Goal: Task Accomplishment & Management: Use online tool/utility

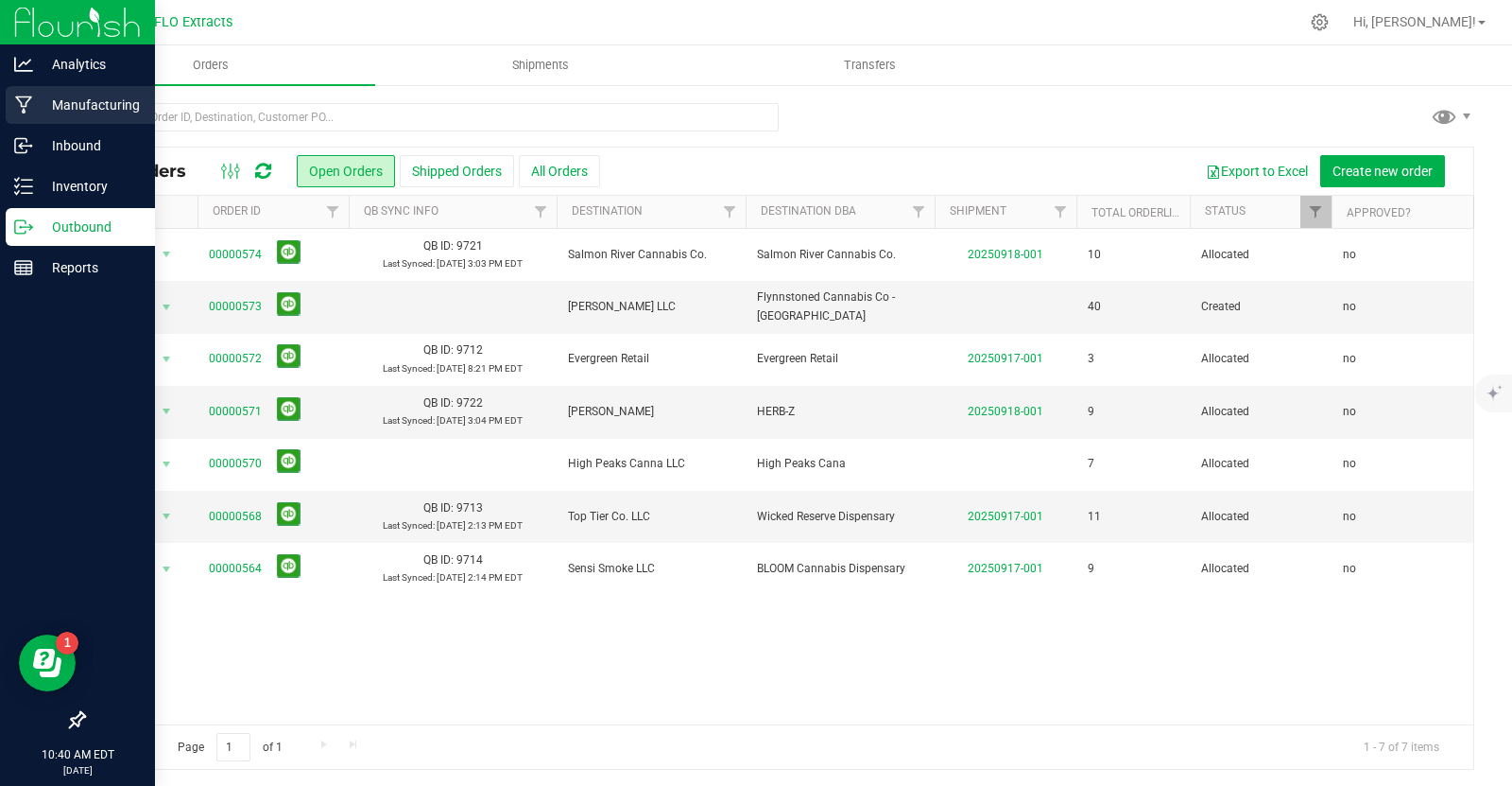
click at [74, 113] on p "Manufacturing" at bounding box center [90, 104] width 113 height 22
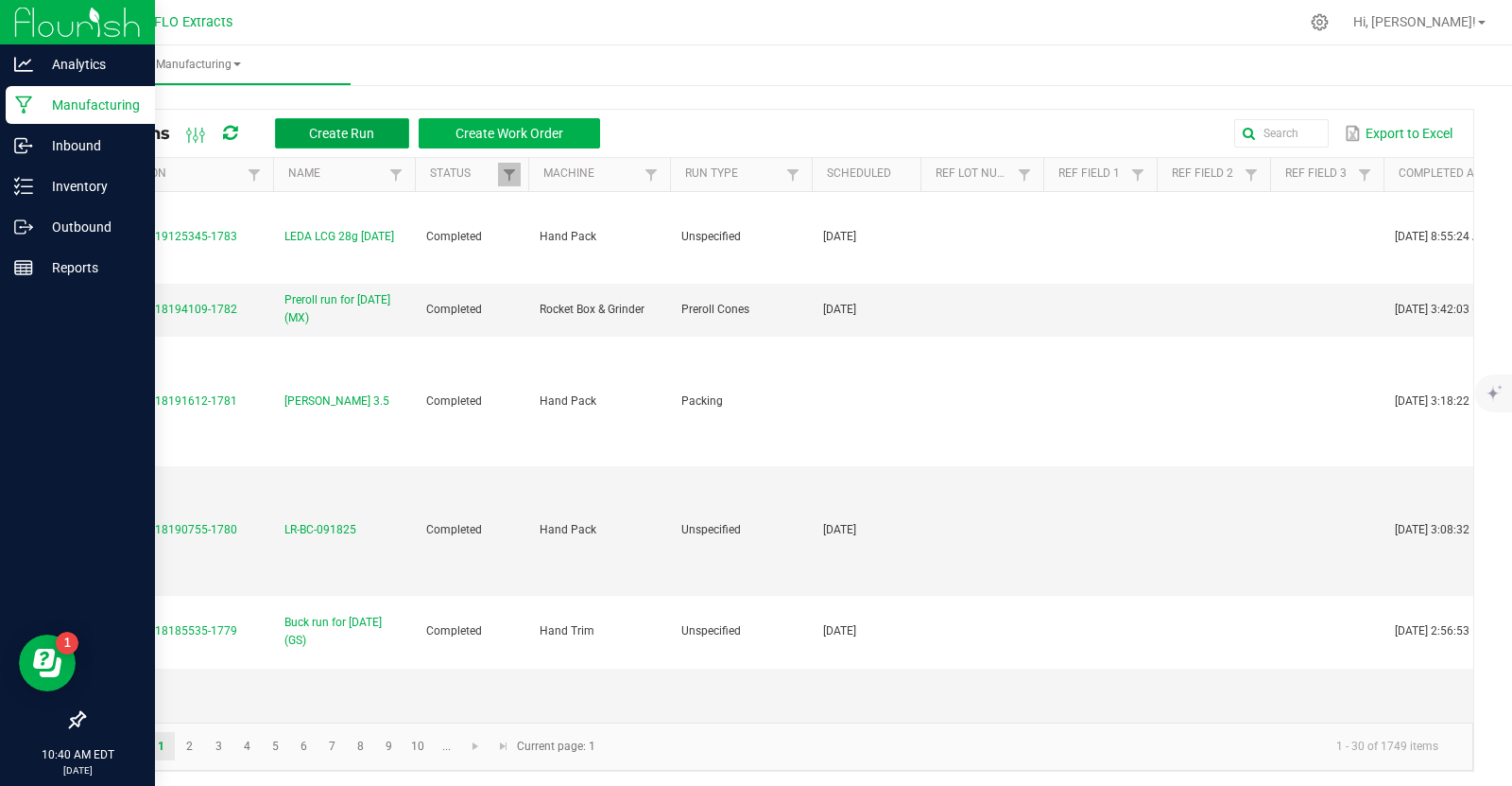
click at [347, 137] on span "Create Run" at bounding box center [342, 133] width 65 height 15
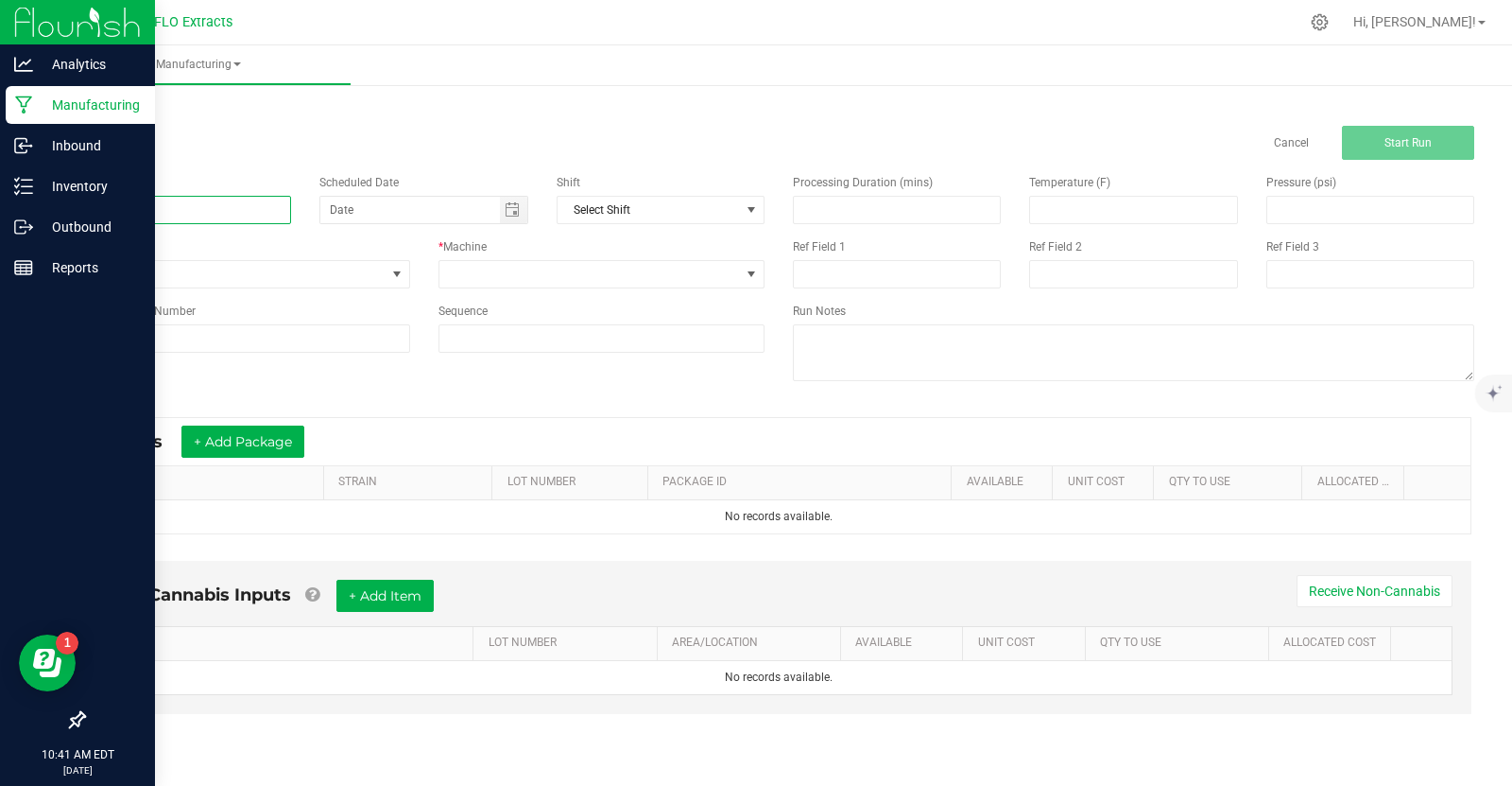
click at [203, 213] on input at bounding box center [186, 209] width 208 height 28
type input "leda"
click at [189, 209] on input "LEDA" at bounding box center [186, 209] width 208 height 28
type input "LEDA OR 28g [DATE]"
click at [755, 273] on span at bounding box center [751, 273] width 15 height 15
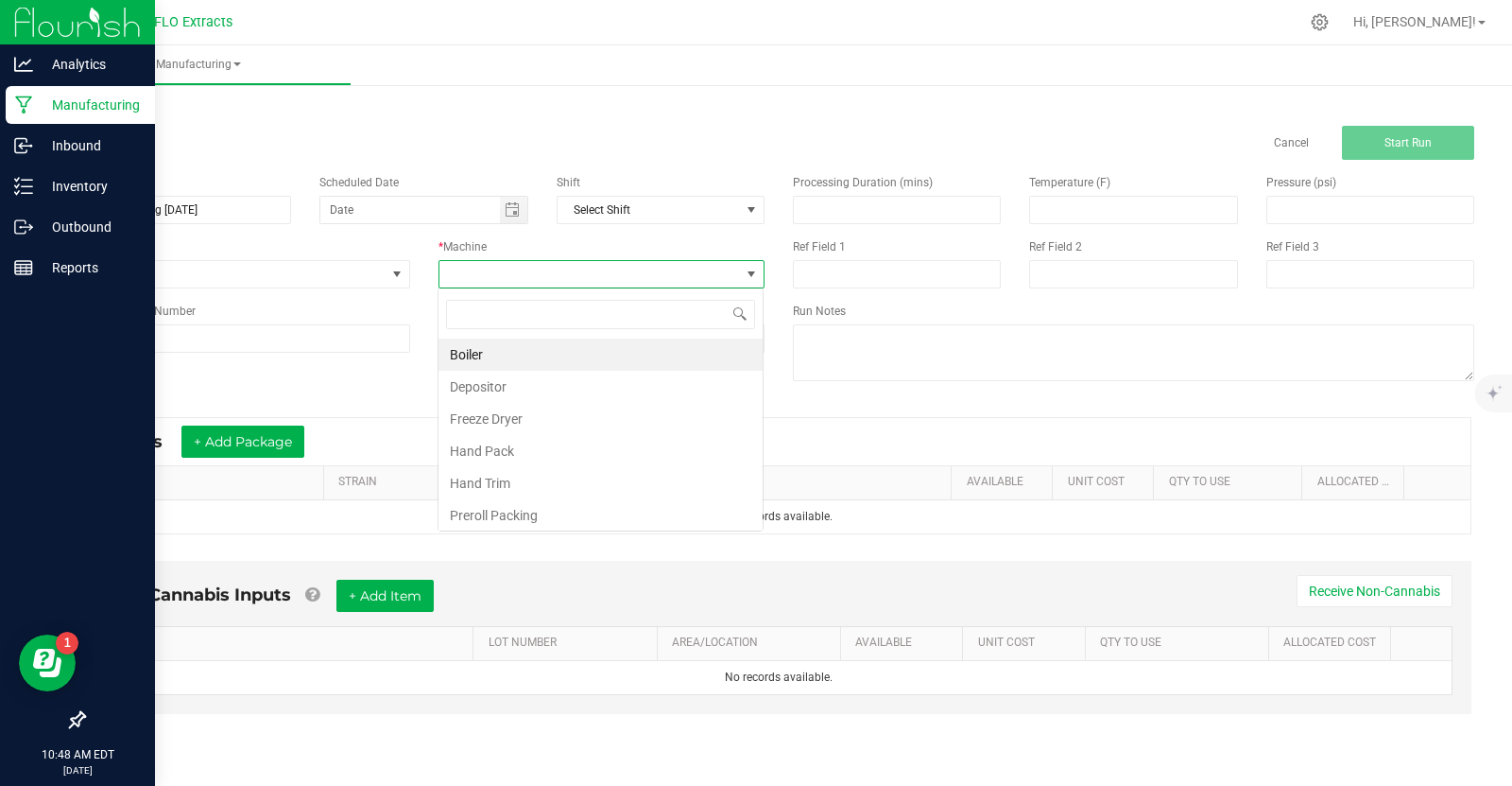
scroll to position [27, 326]
click at [656, 450] on li "Hand Pack" at bounding box center [600, 450] width 324 height 32
click at [510, 208] on span "Toggle calendar" at bounding box center [511, 209] width 15 height 15
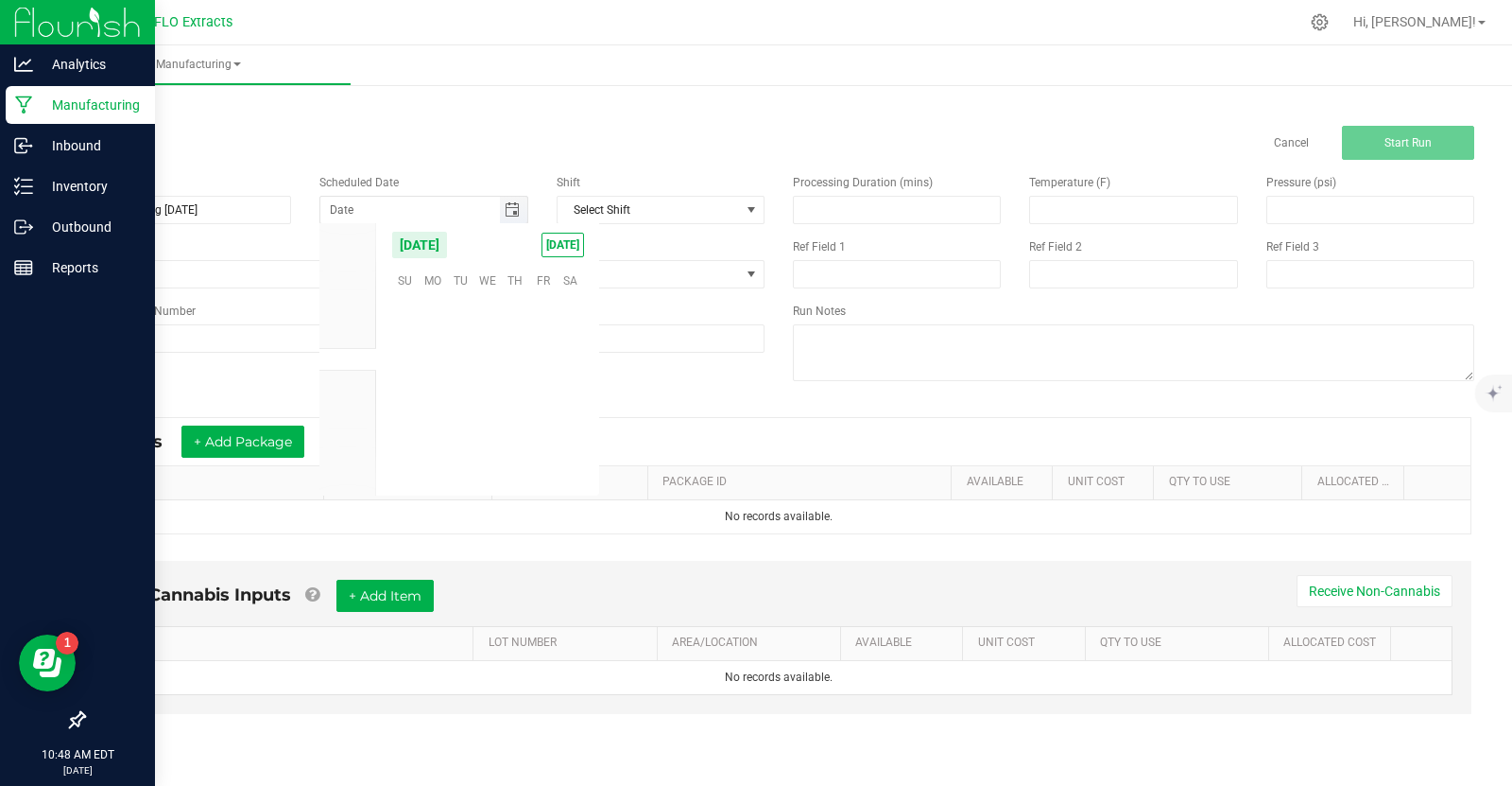
scroll to position [306664, 0]
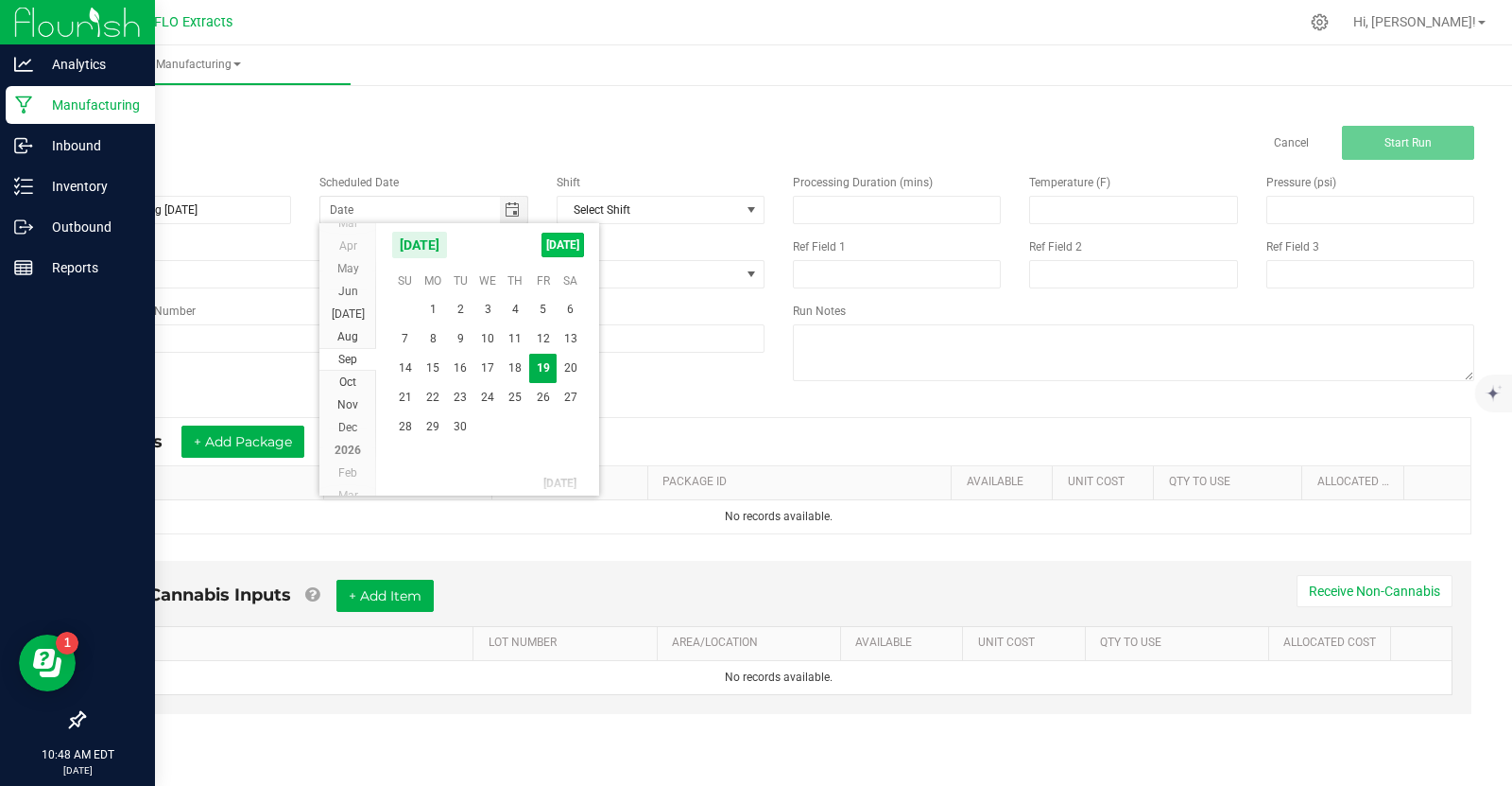
click at [553, 249] on span "[DATE]" at bounding box center [563, 244] width 43 height 24
type input "[DATE]"
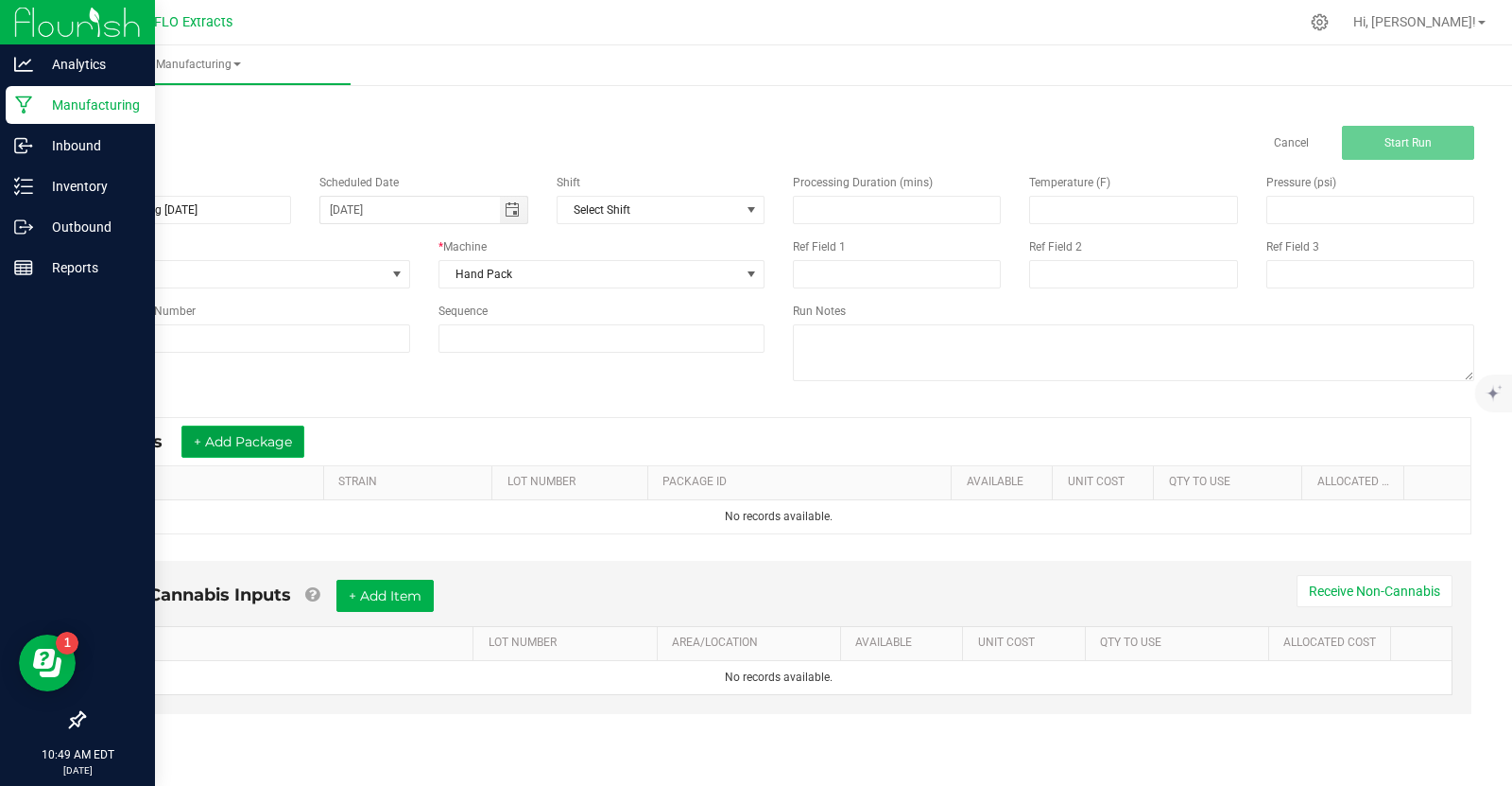
click at [229, 444] on button "+ Add Package" at bounding box center [243, 441] width 123 height 32
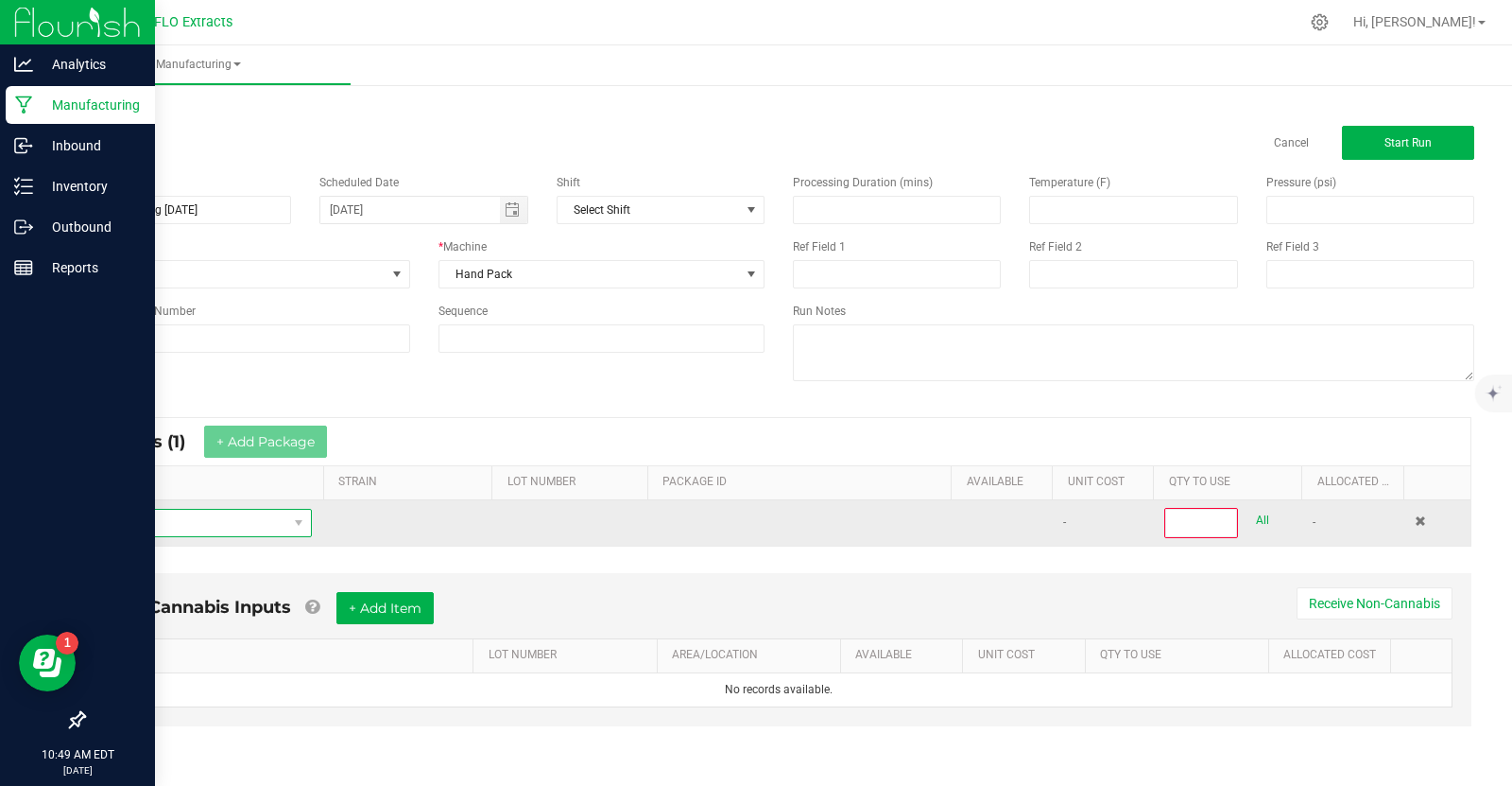
click at [165, 517] on span "NO DATA FOUND" at bounding box center [193, 522] width 188 height 26
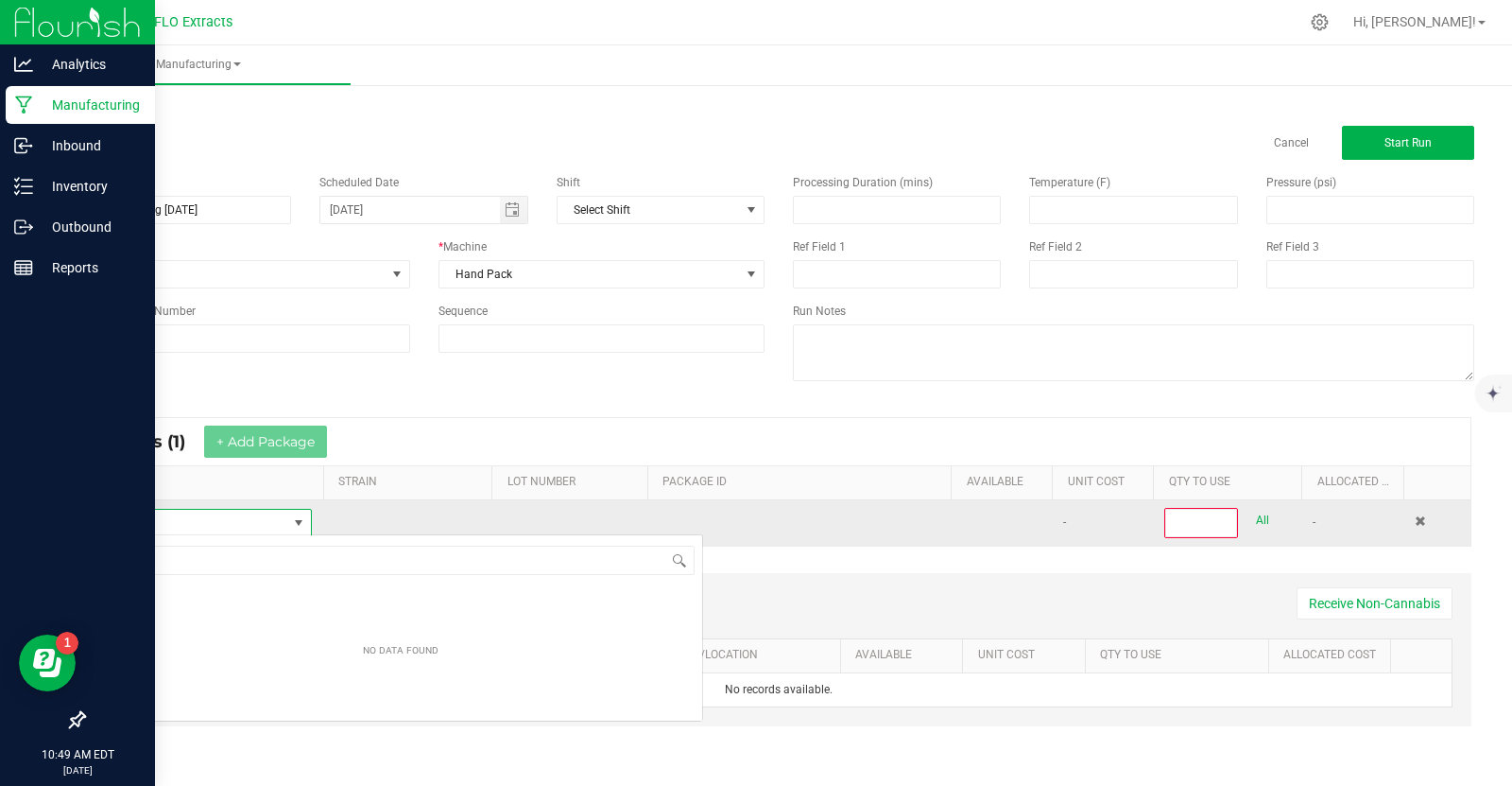
scroll to position [27, 214]
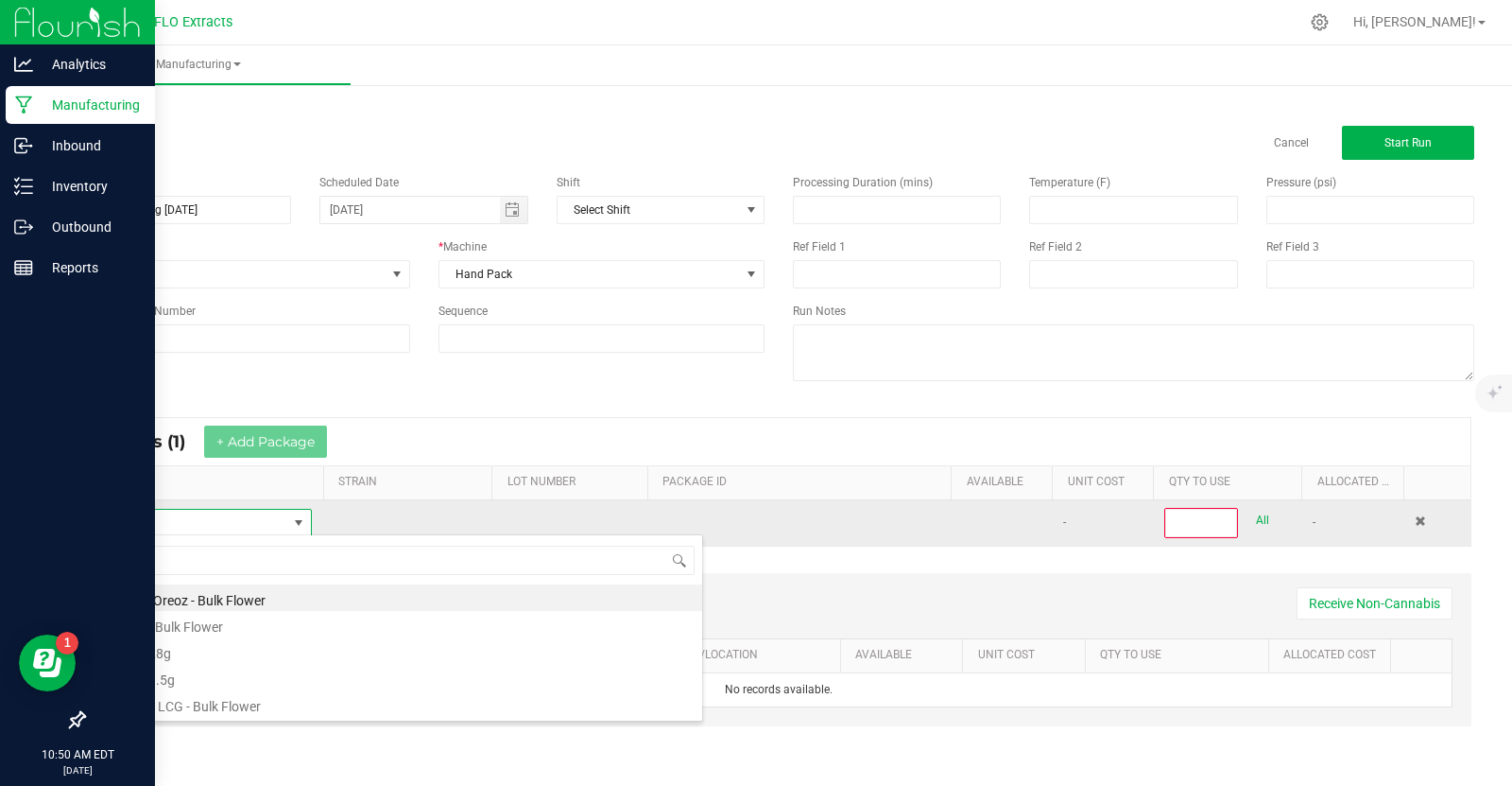
type input "oreoz"
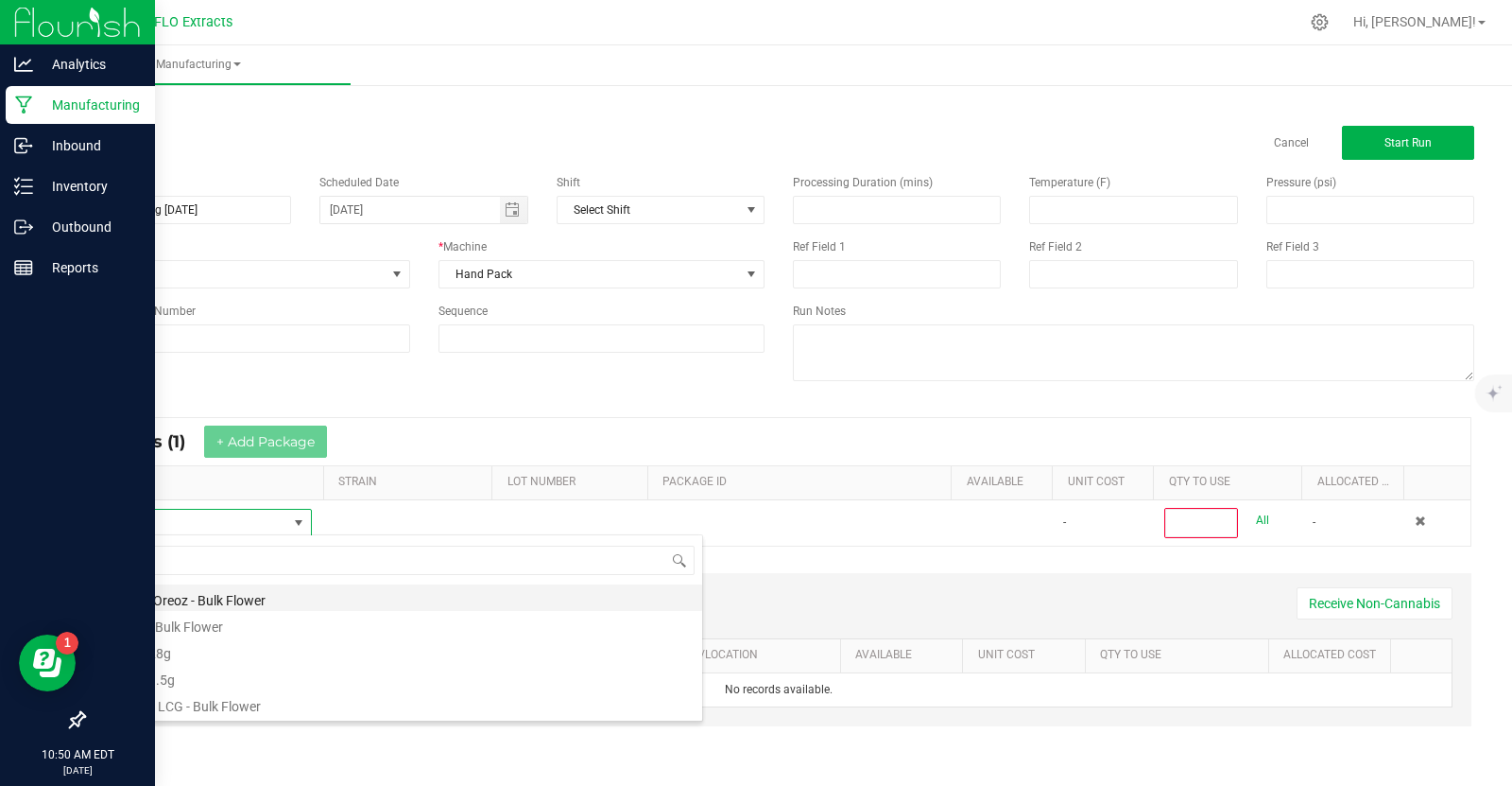
click at [258, 599] on li "GMO x Oreoz - Bulk Flower" at bounding box center [401, 597] width 603 height 26
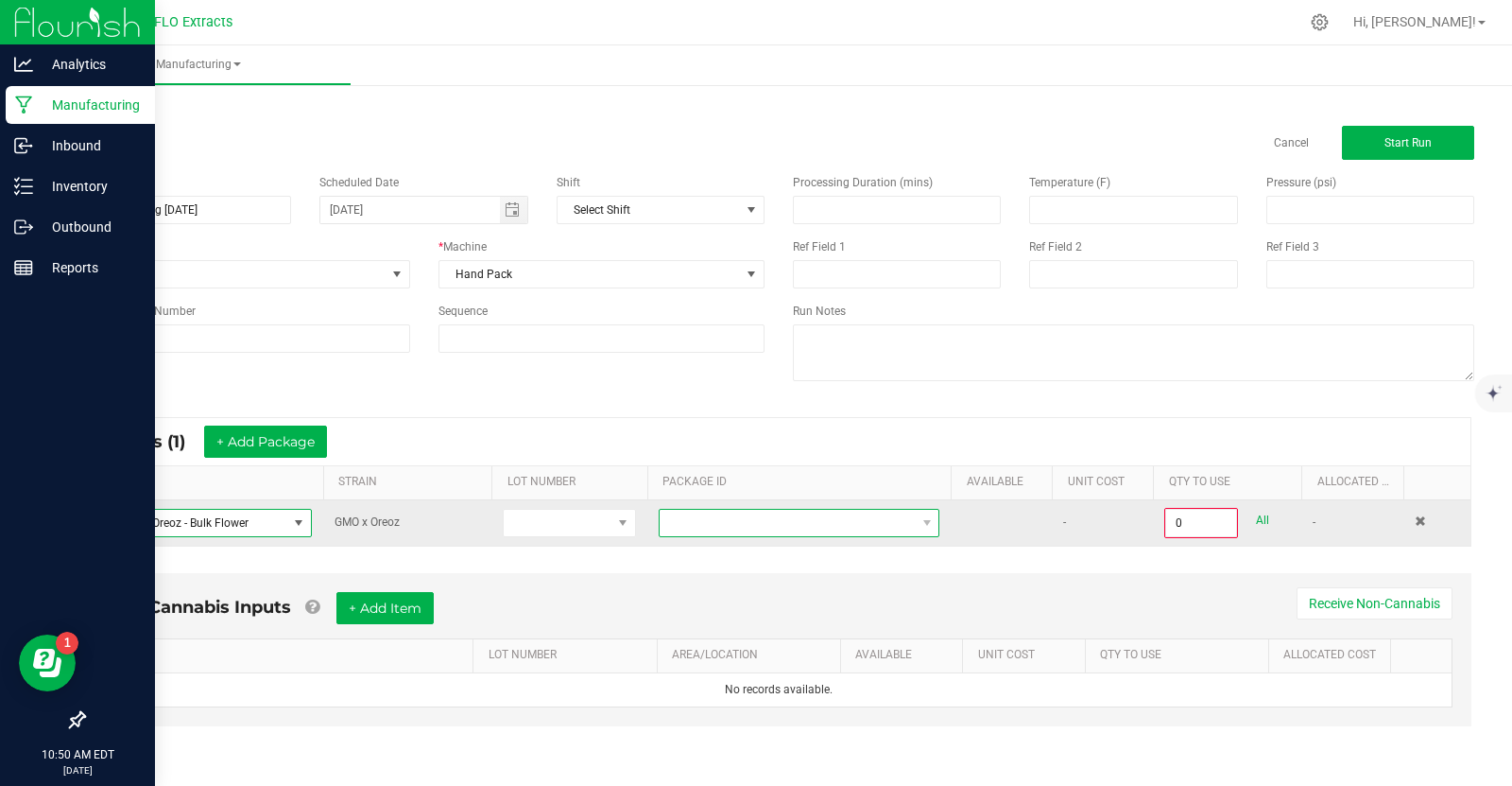
click at [906, 519] on span at bounding box center [787, 522] width 255 height 26
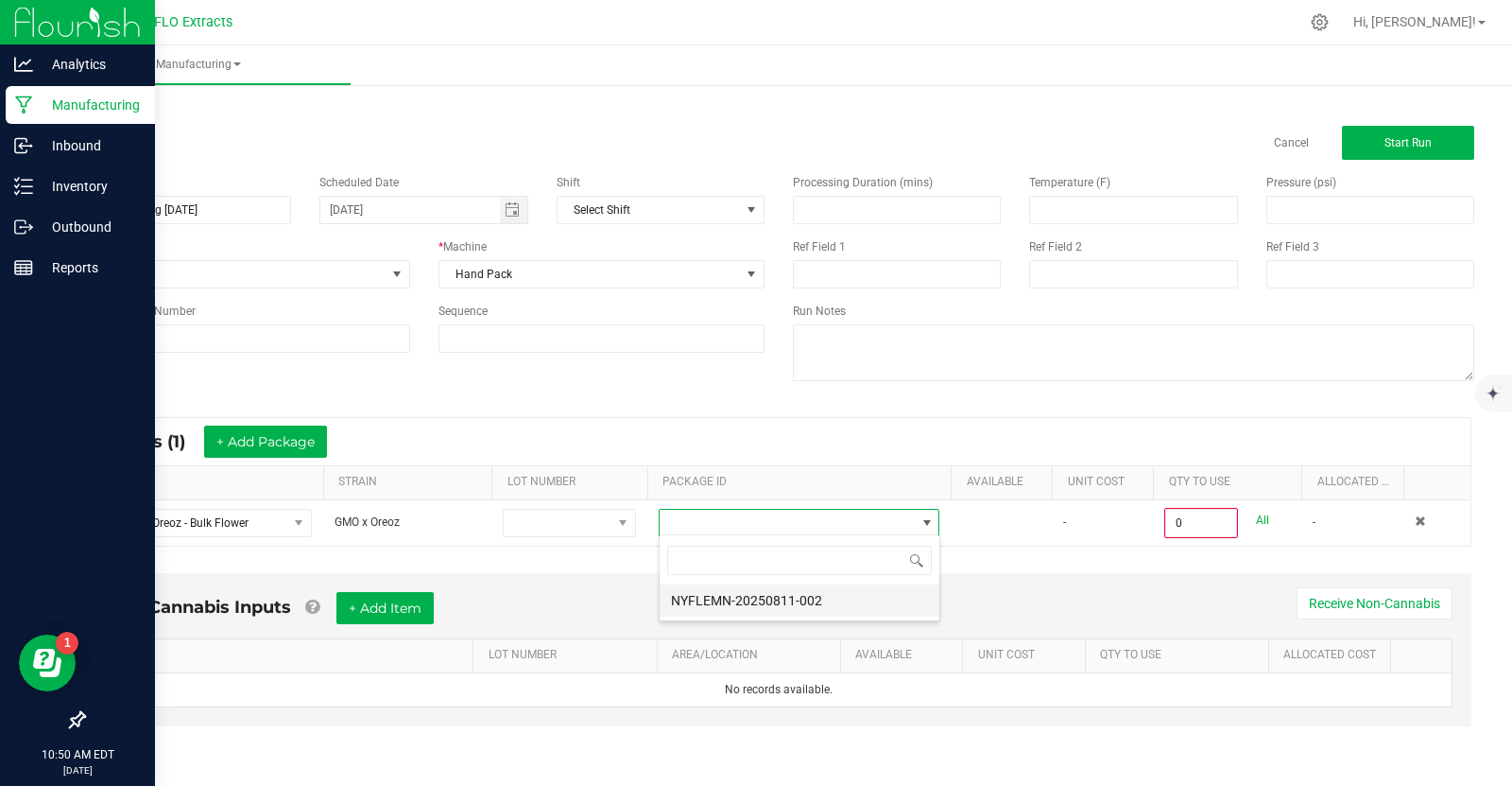
click at [818, 600] on li "NYFLEMN-20250811-002" at bounding box center [799, 600] width 280 height 32
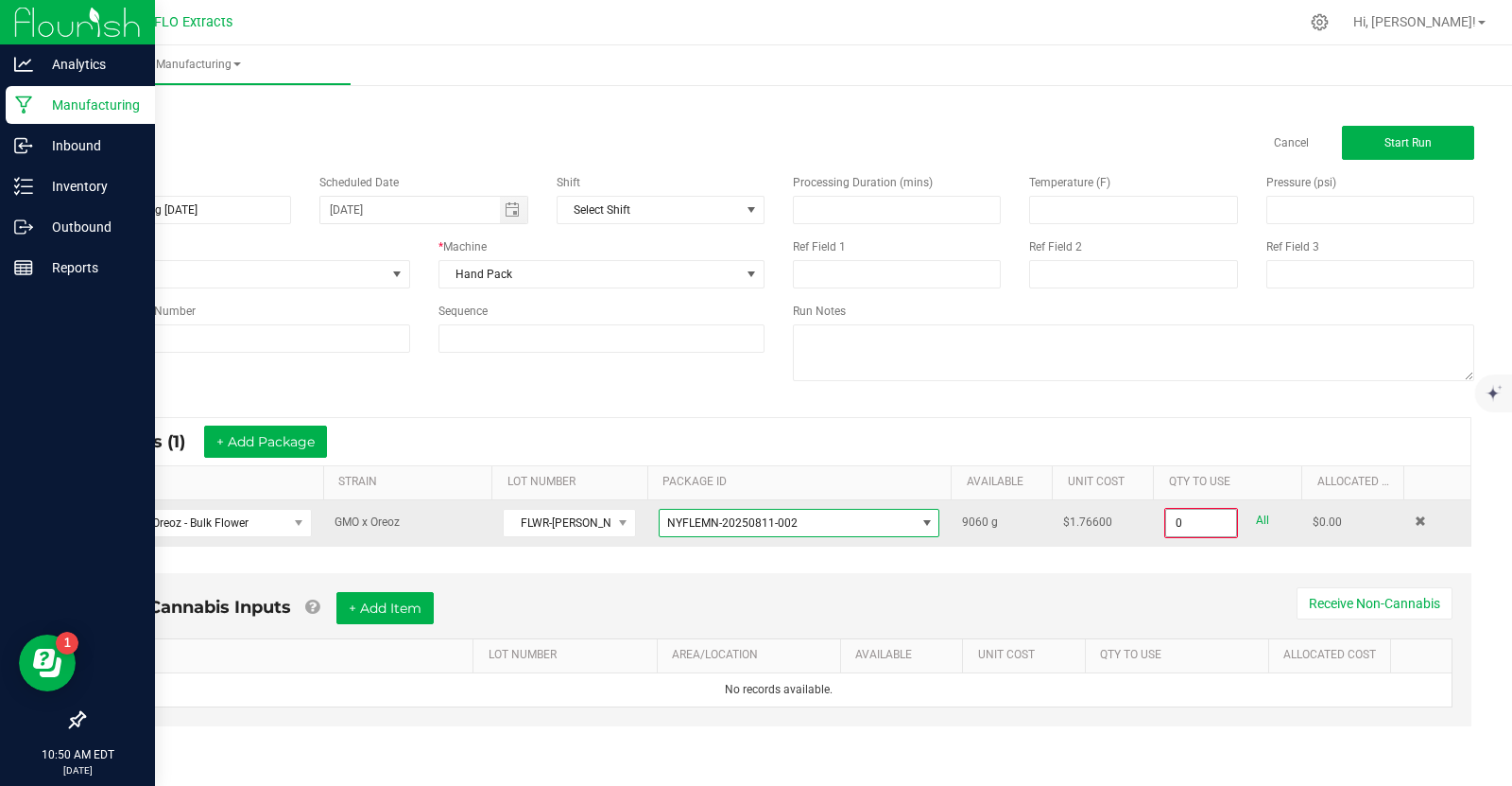
click at [1221, 525] on input "0" at bounding box center [1202, 522] width 70 height 26
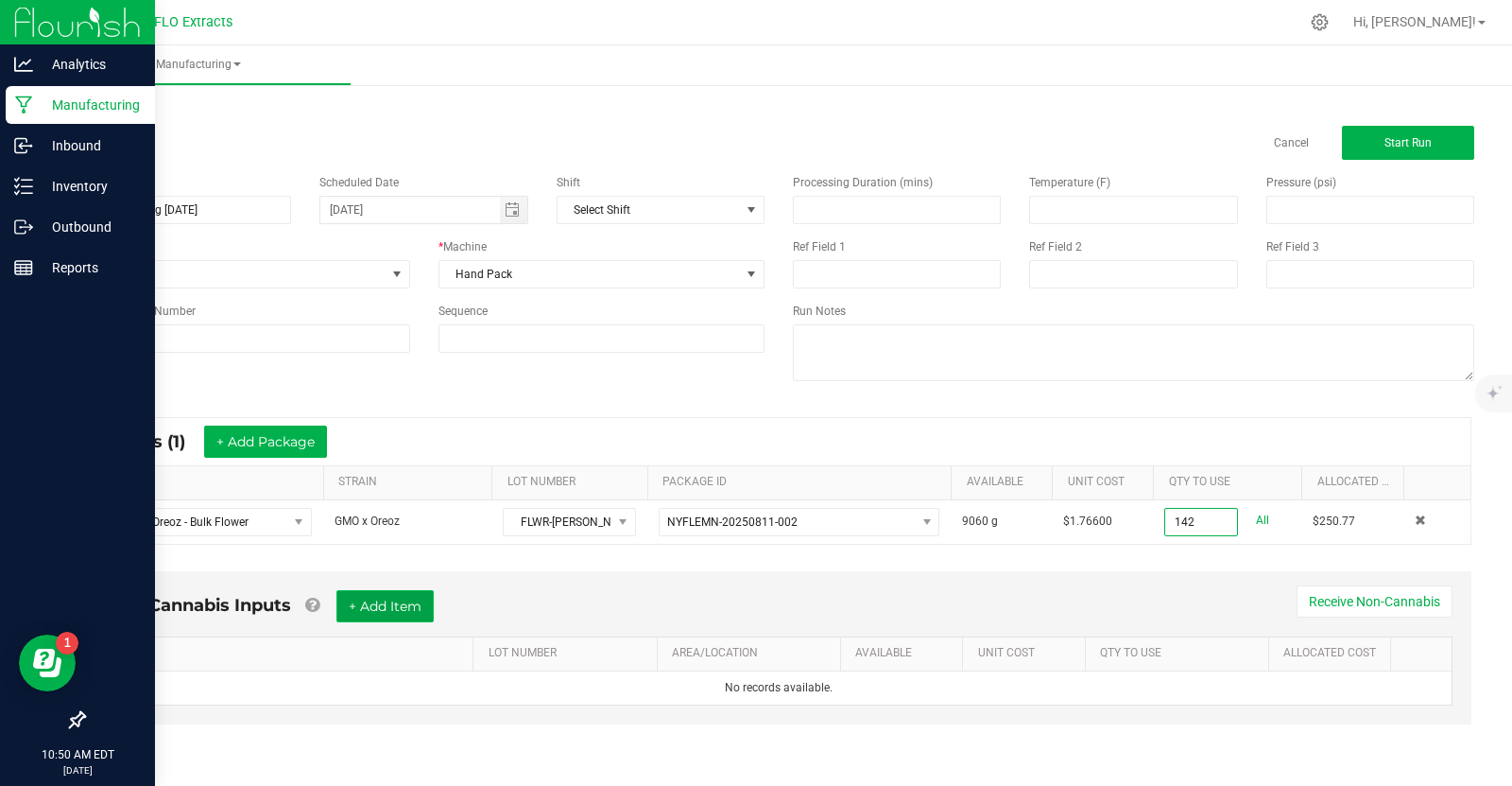
click at [406, 606] on button "+ Add Item" at bounding box center [386, 605] width 98 height 32
type input "142.0000 g"
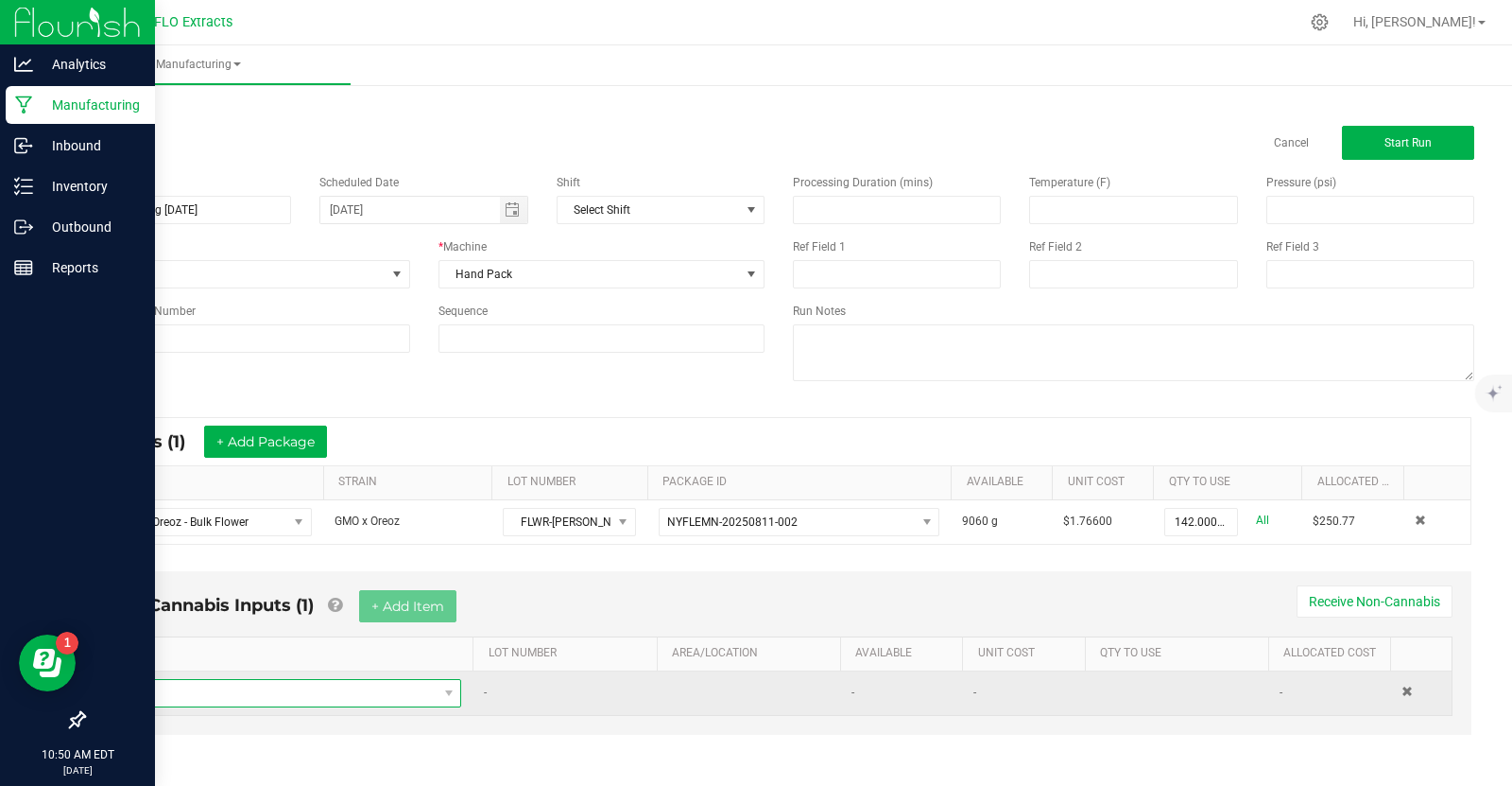
click at [392, 685] on span "NO DATA FOUND" at bounding box center [277, 692] width 318 height 26
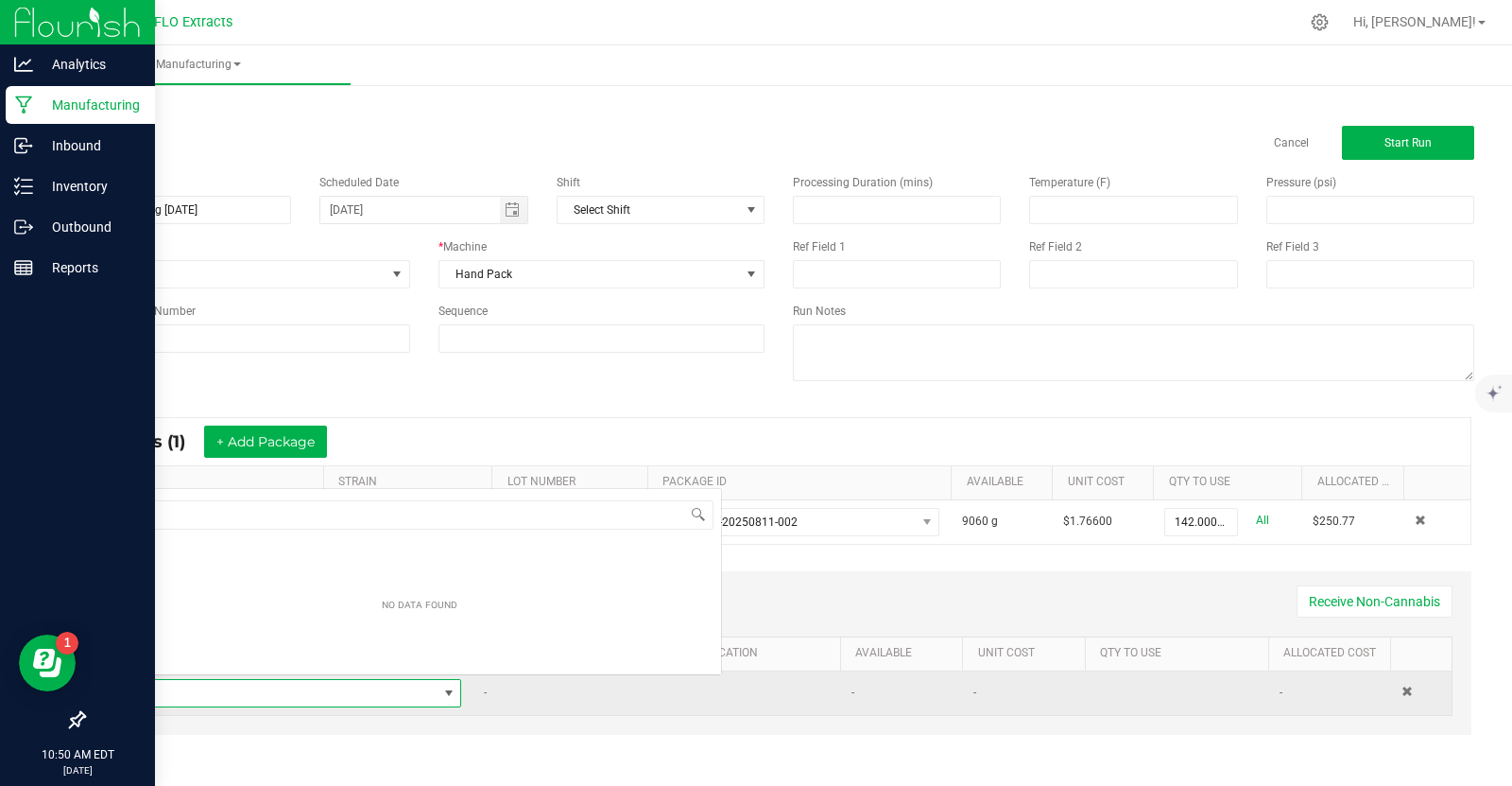
scroll to position [27, 345]
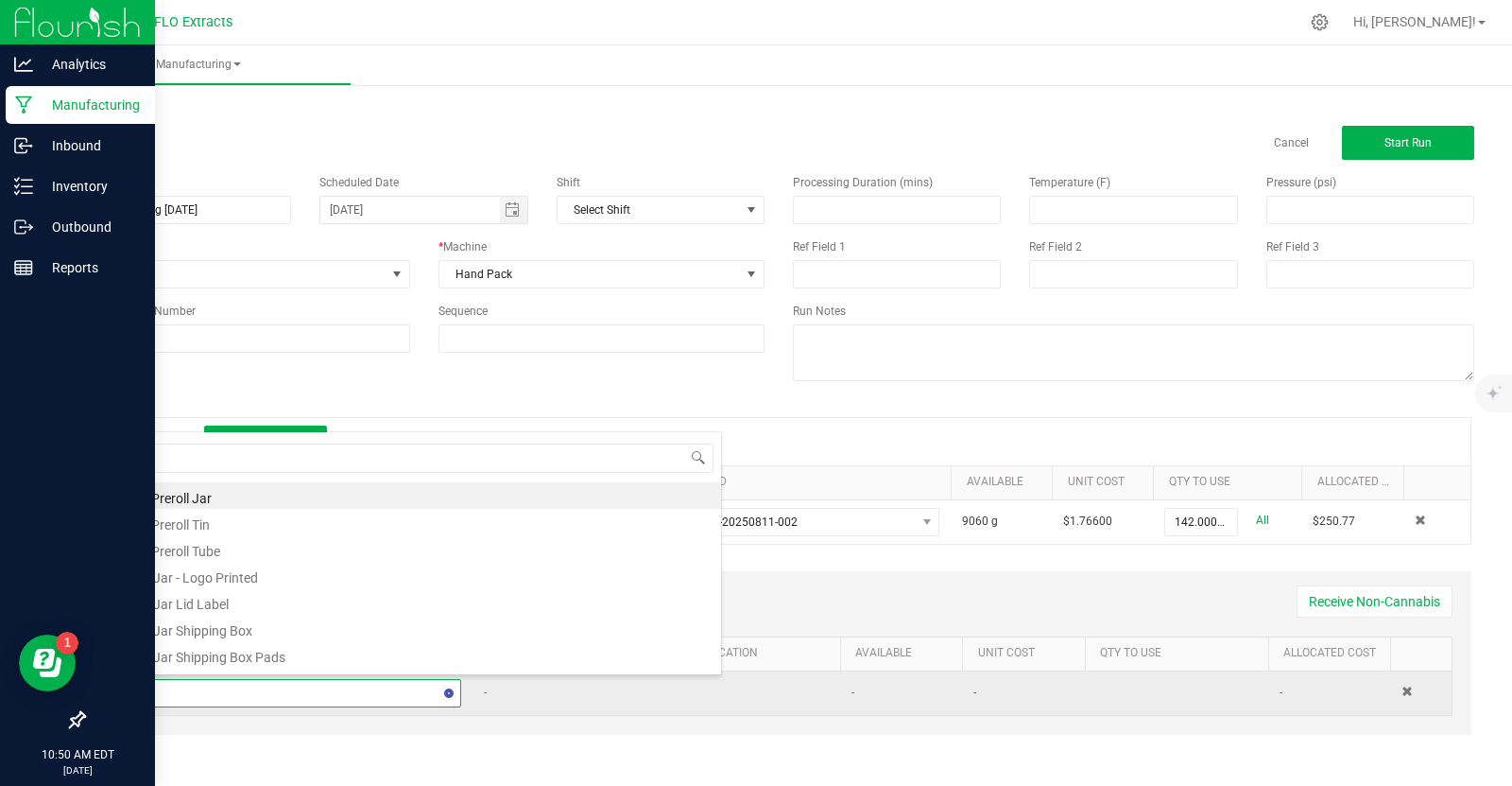
type input "28"
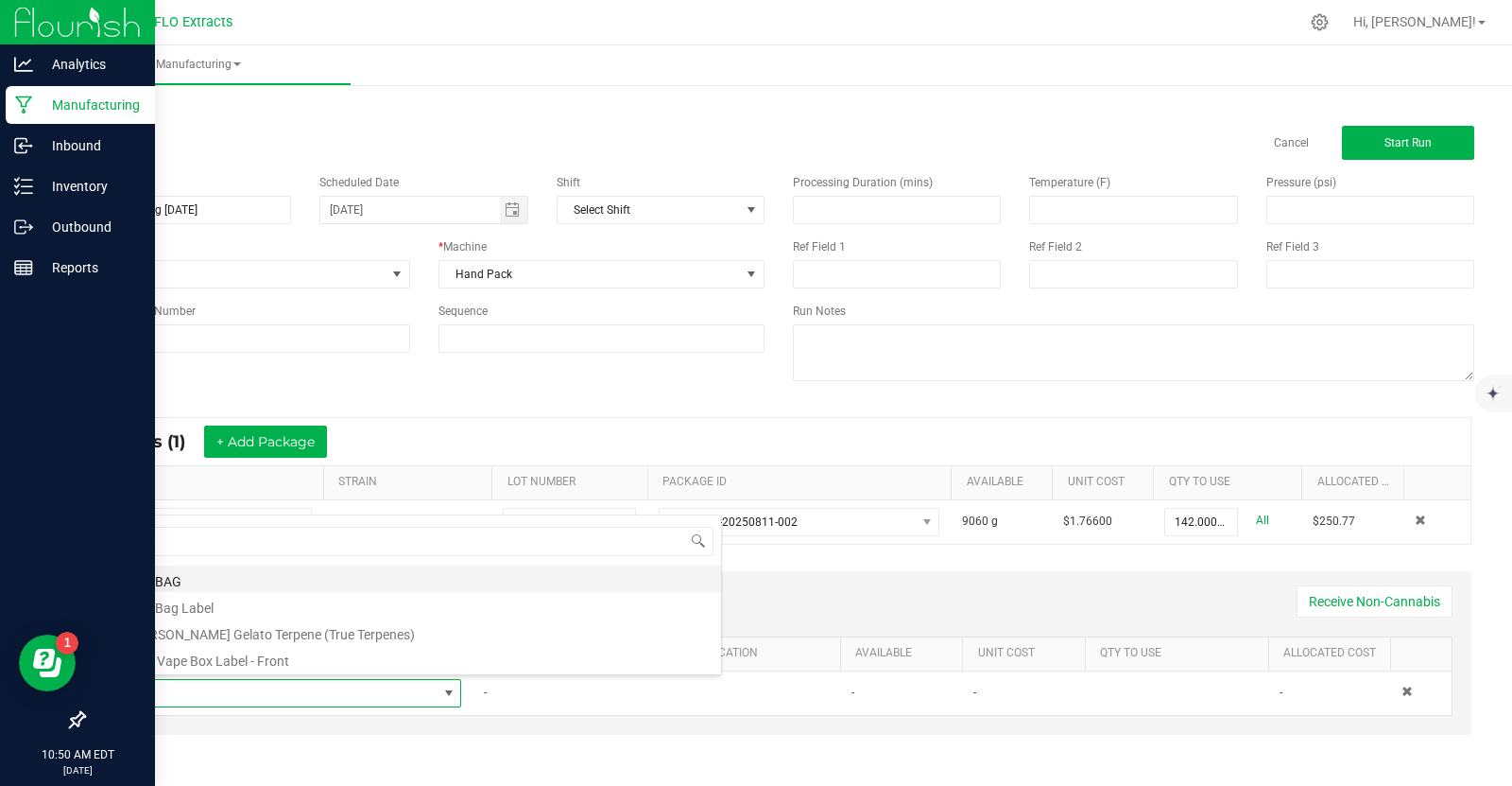
click at [346, 577] on li "28g BAG" at bounding box center [420, 578] width 603 height 26
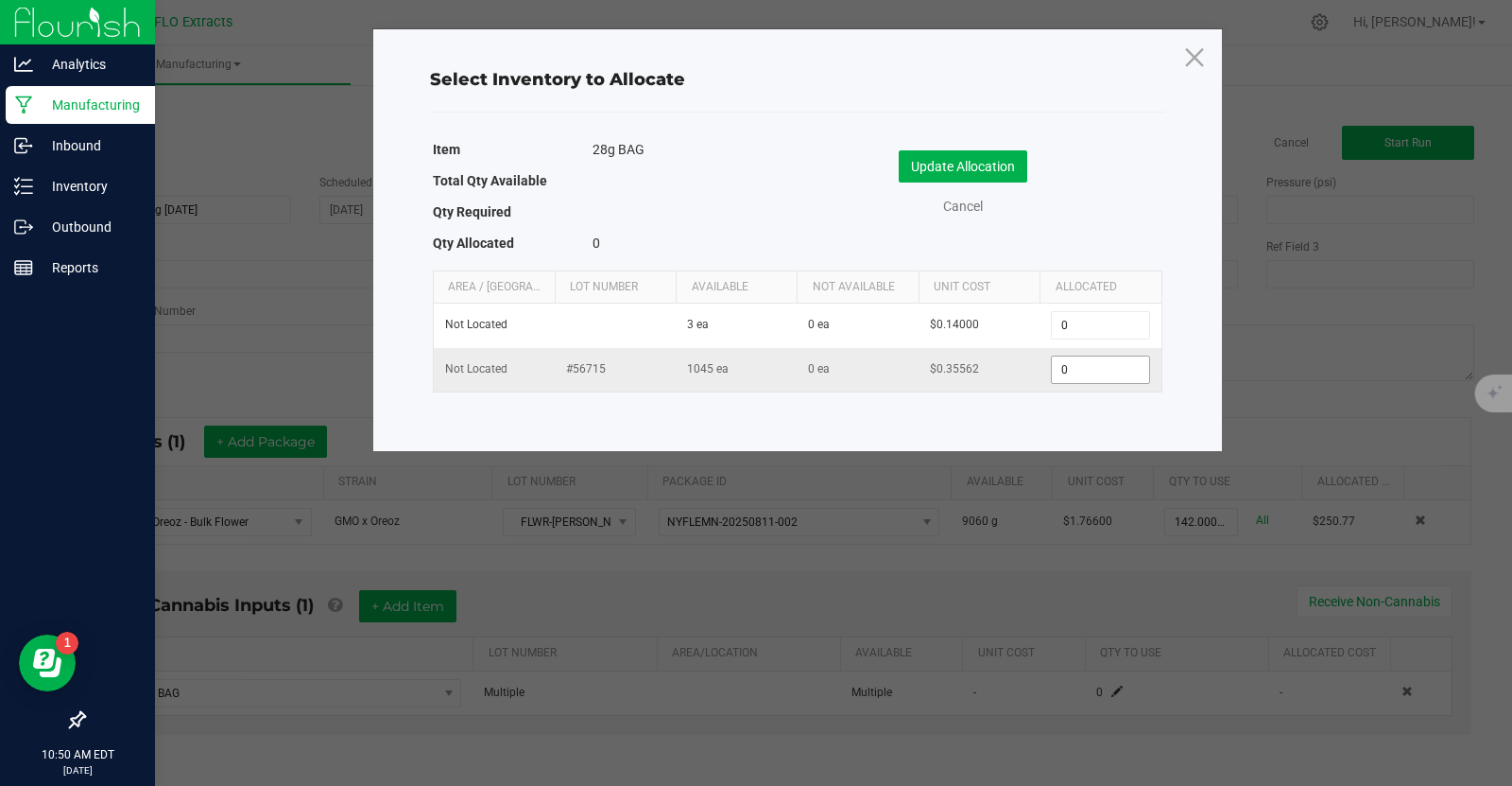
click at [1107, 373] on input "0" at bounding box center [1100, 369] width 97 height 26
type input "5"
click at [1000, 171] on button "Update Allocation" at bounding box center [963, 166] width 129 height 32
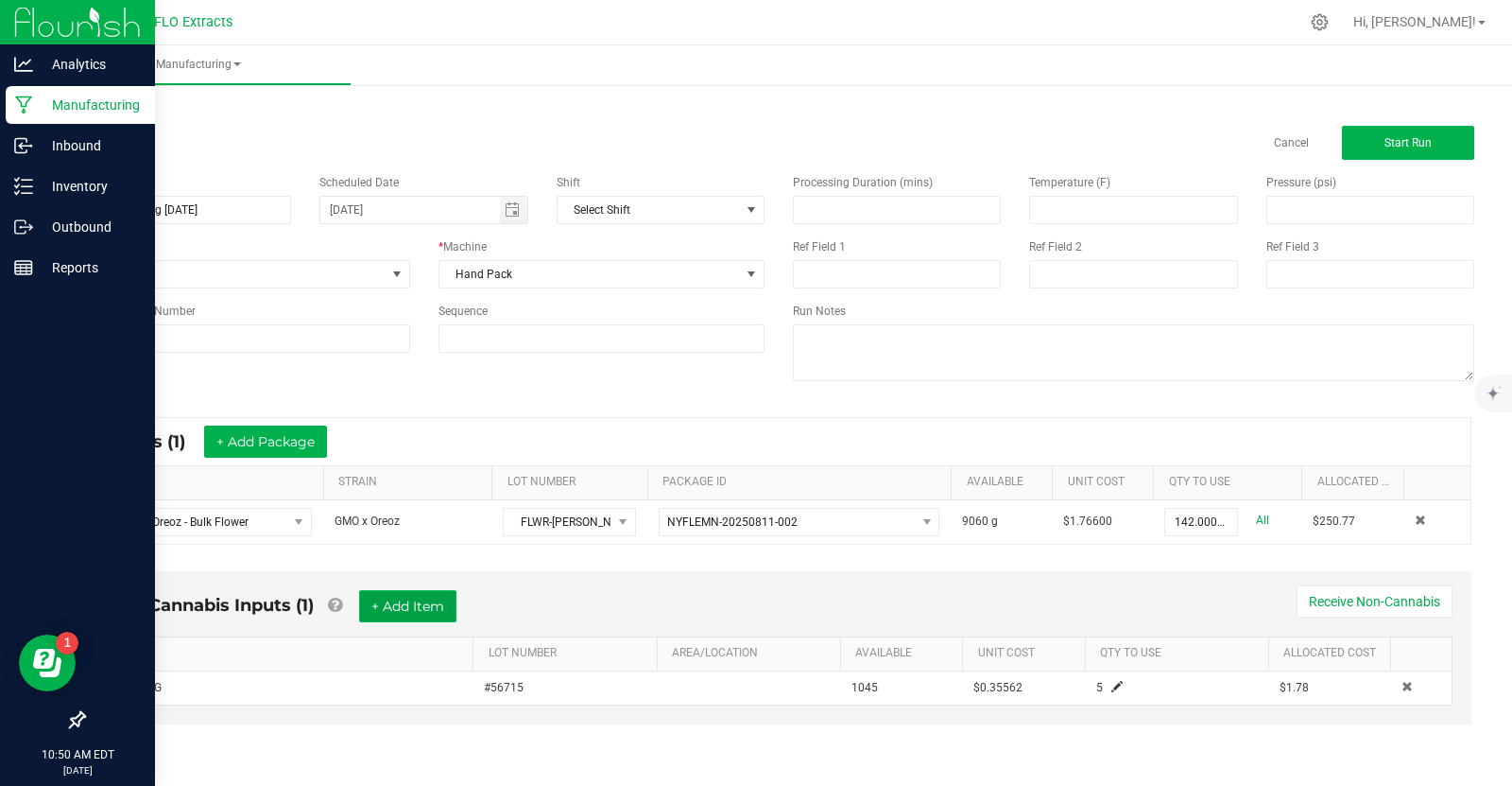
click at [412, 600] on button "+ Add Item" at bounding box center [408, 605] width 98 height 32
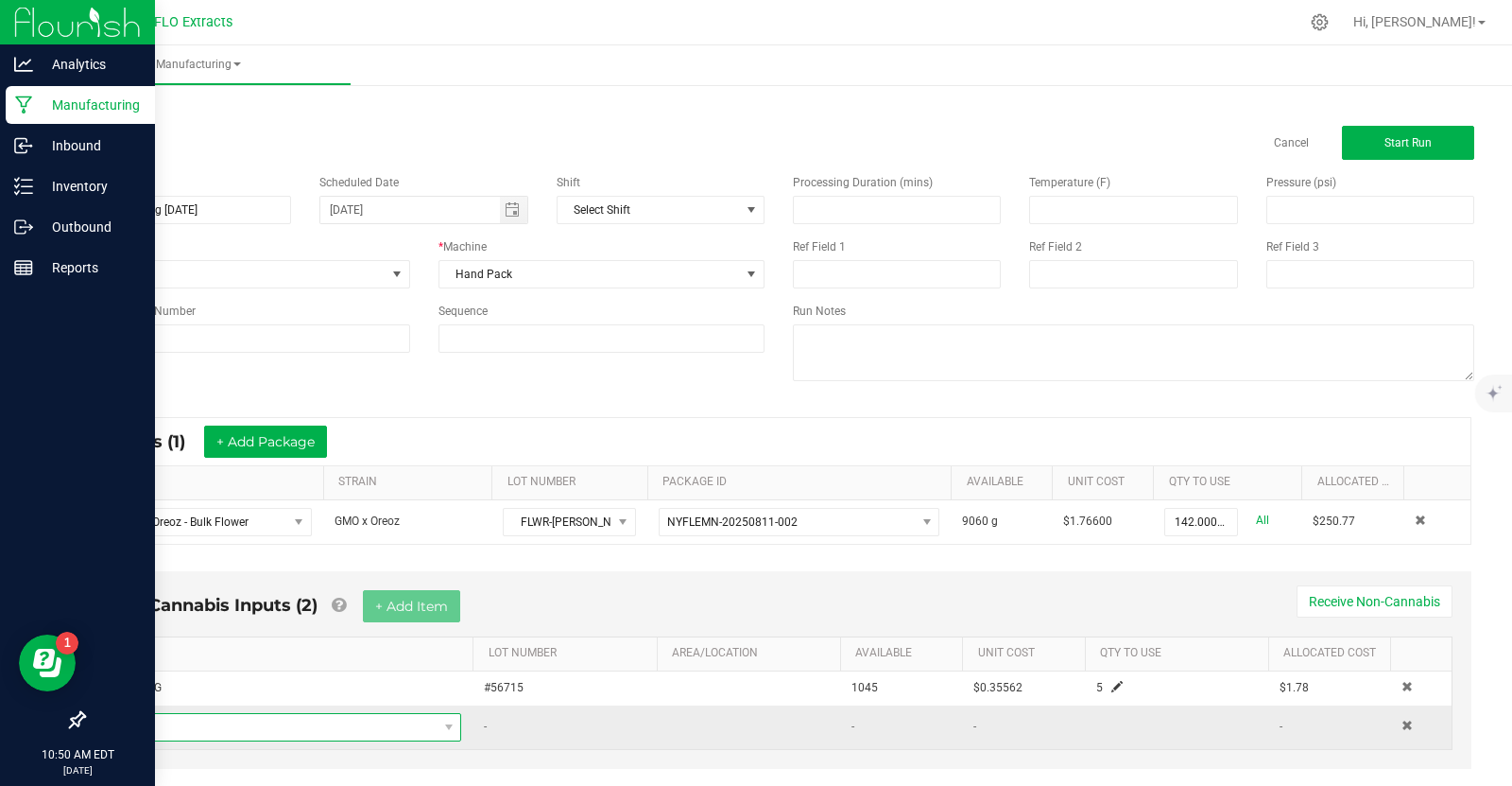
click at [174, 726] on span "NO DATA FOUND" at bounding box center [277, 726] width 318 height 26
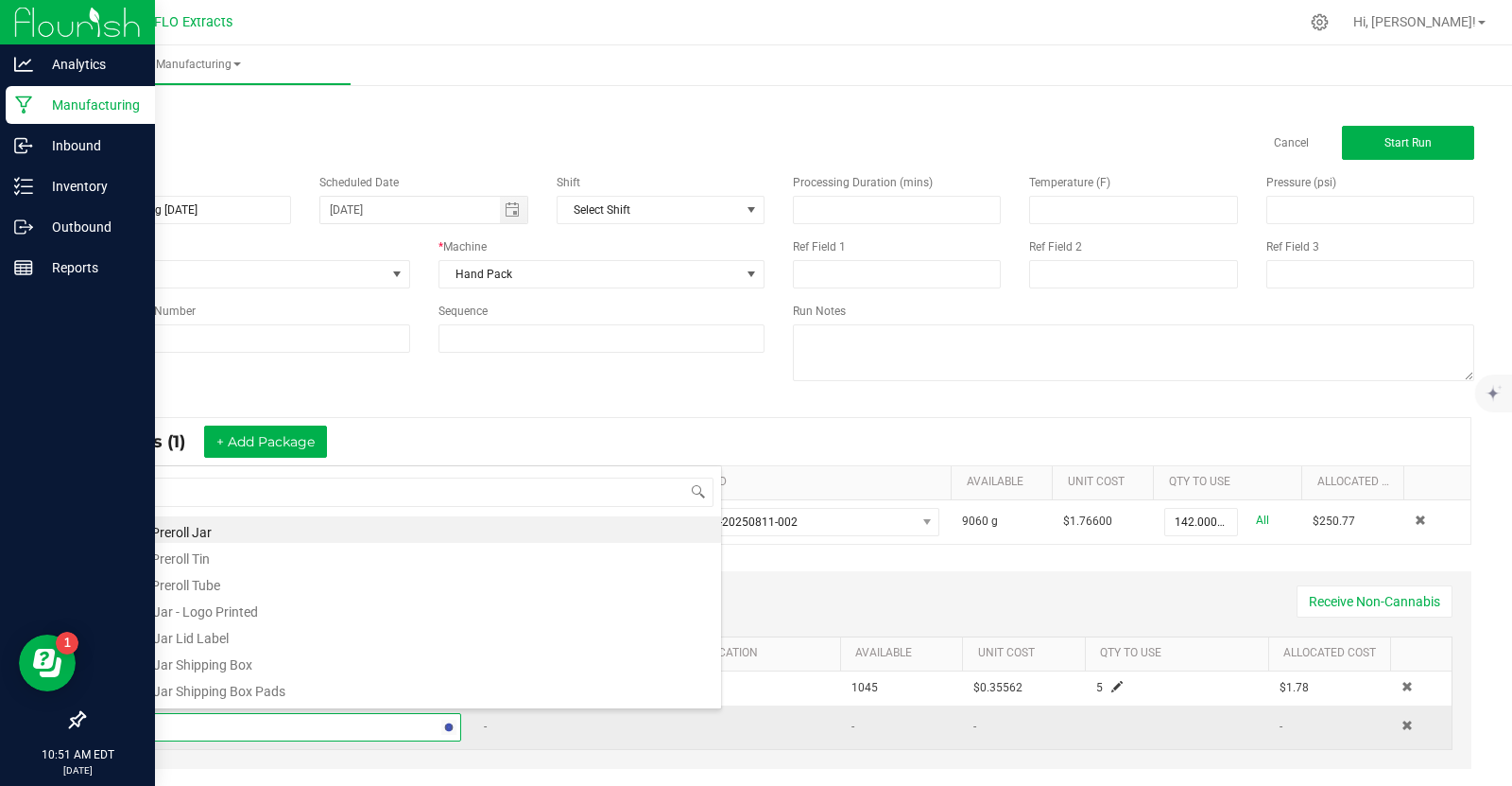
type input "28"
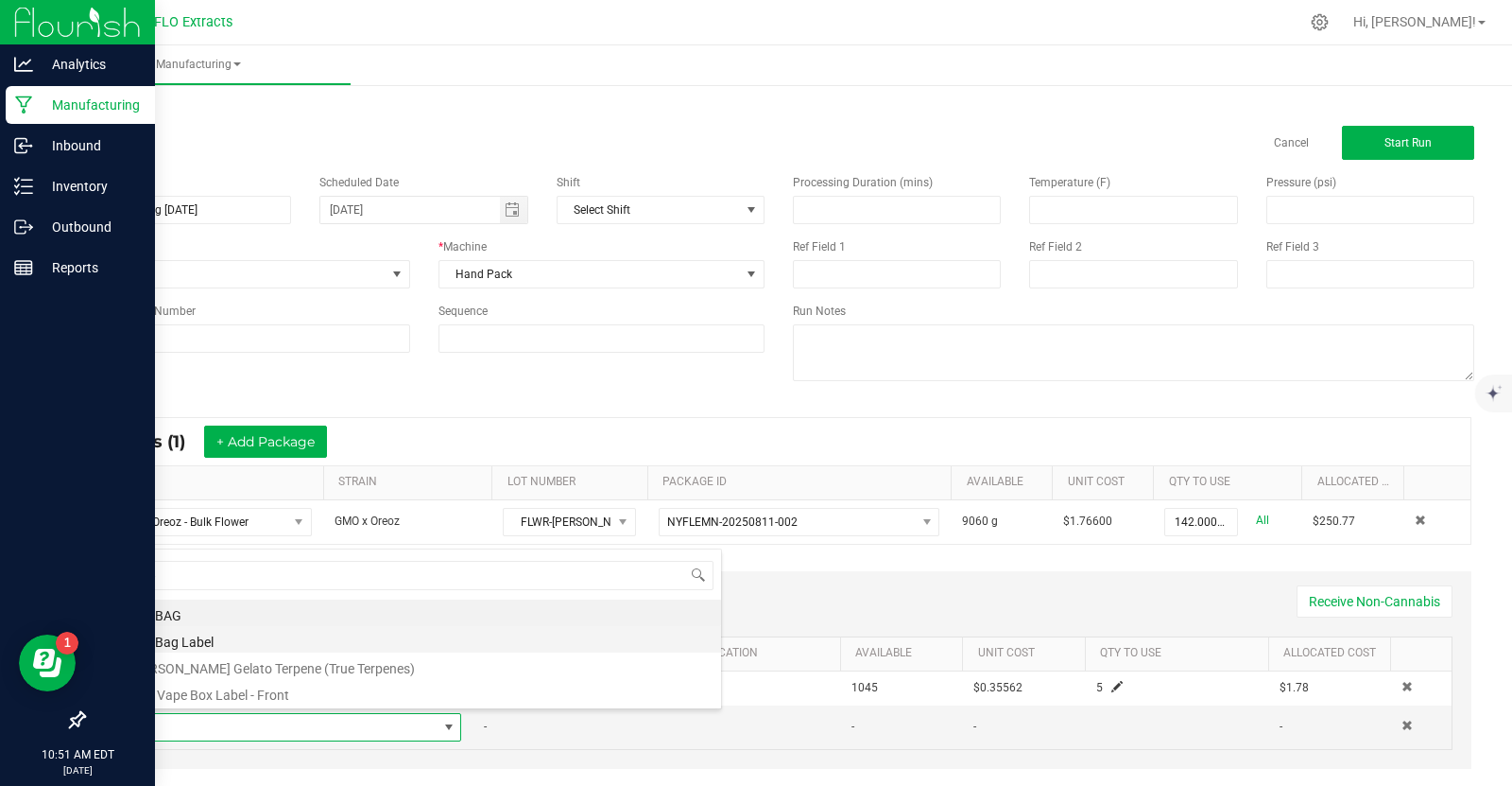
click at [296, 639] on li "28g Bag Label" at bounding box center [420, 639] width 603 height 26
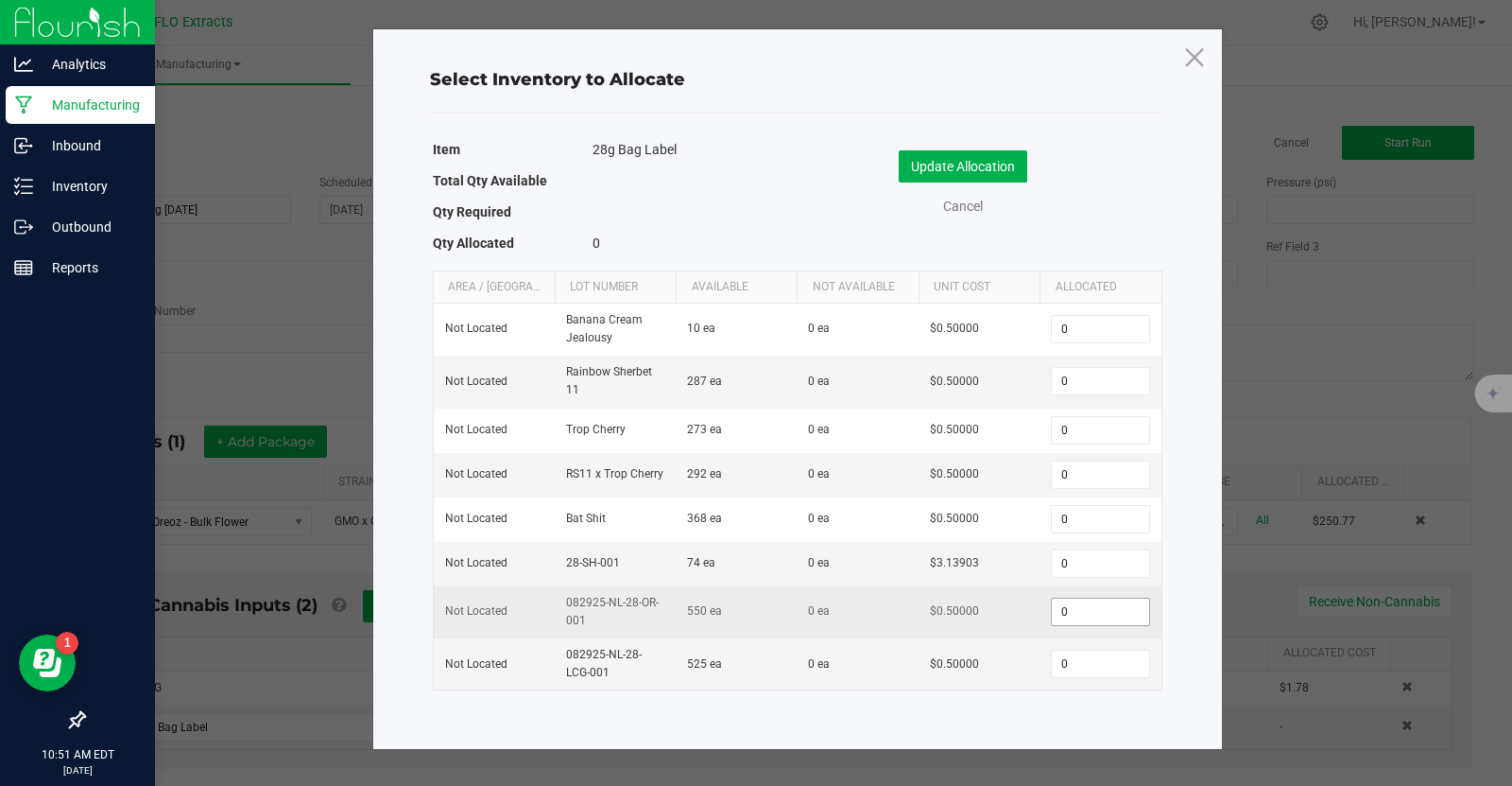
click at [1084, 608] on input "0" at bounding box center [1100, 611] width 97 height 26
type input "5"
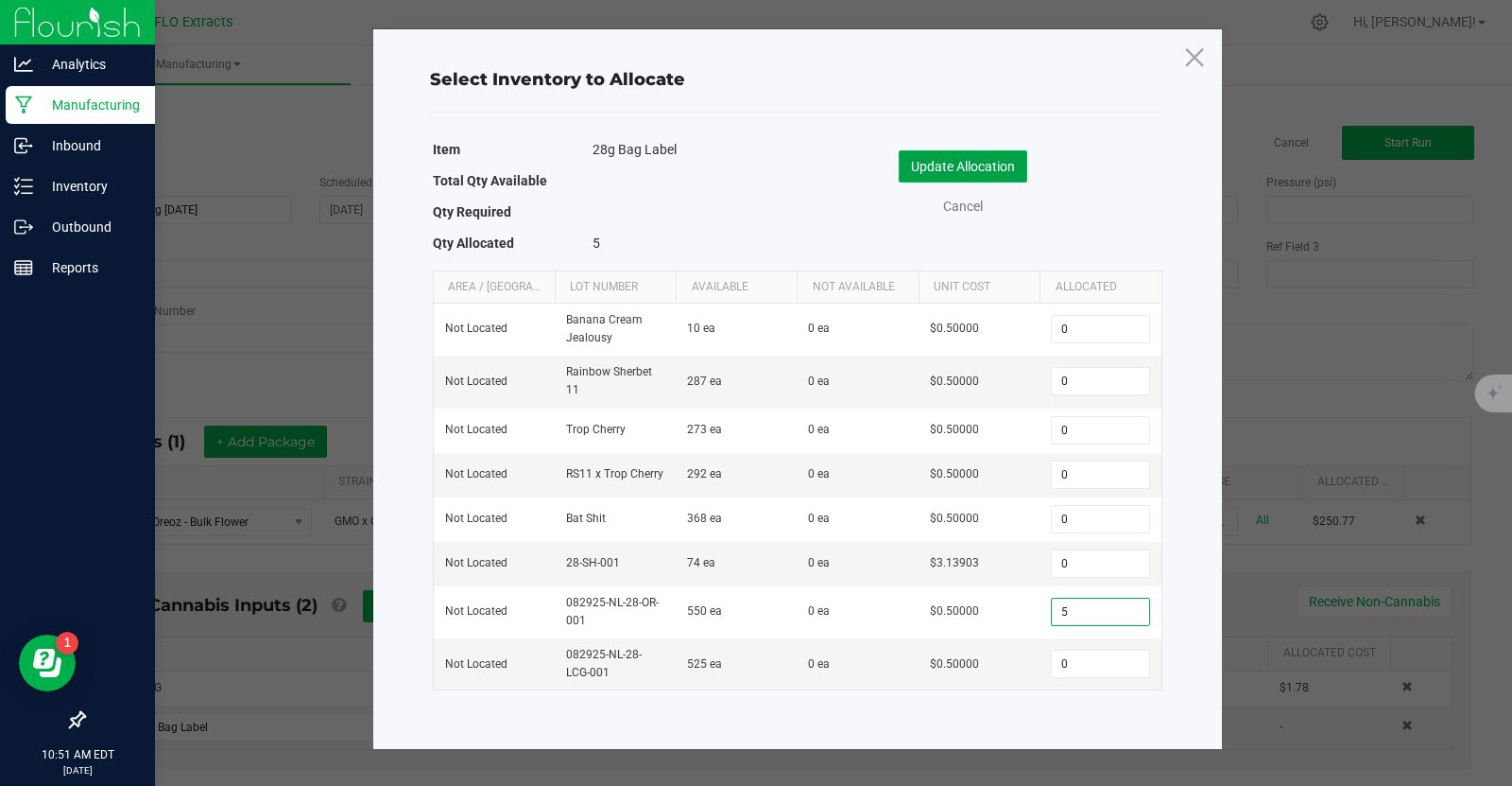
click at [963, 174] on button "Update Allocation" at bounding box center [963, 166] width 129 height 32
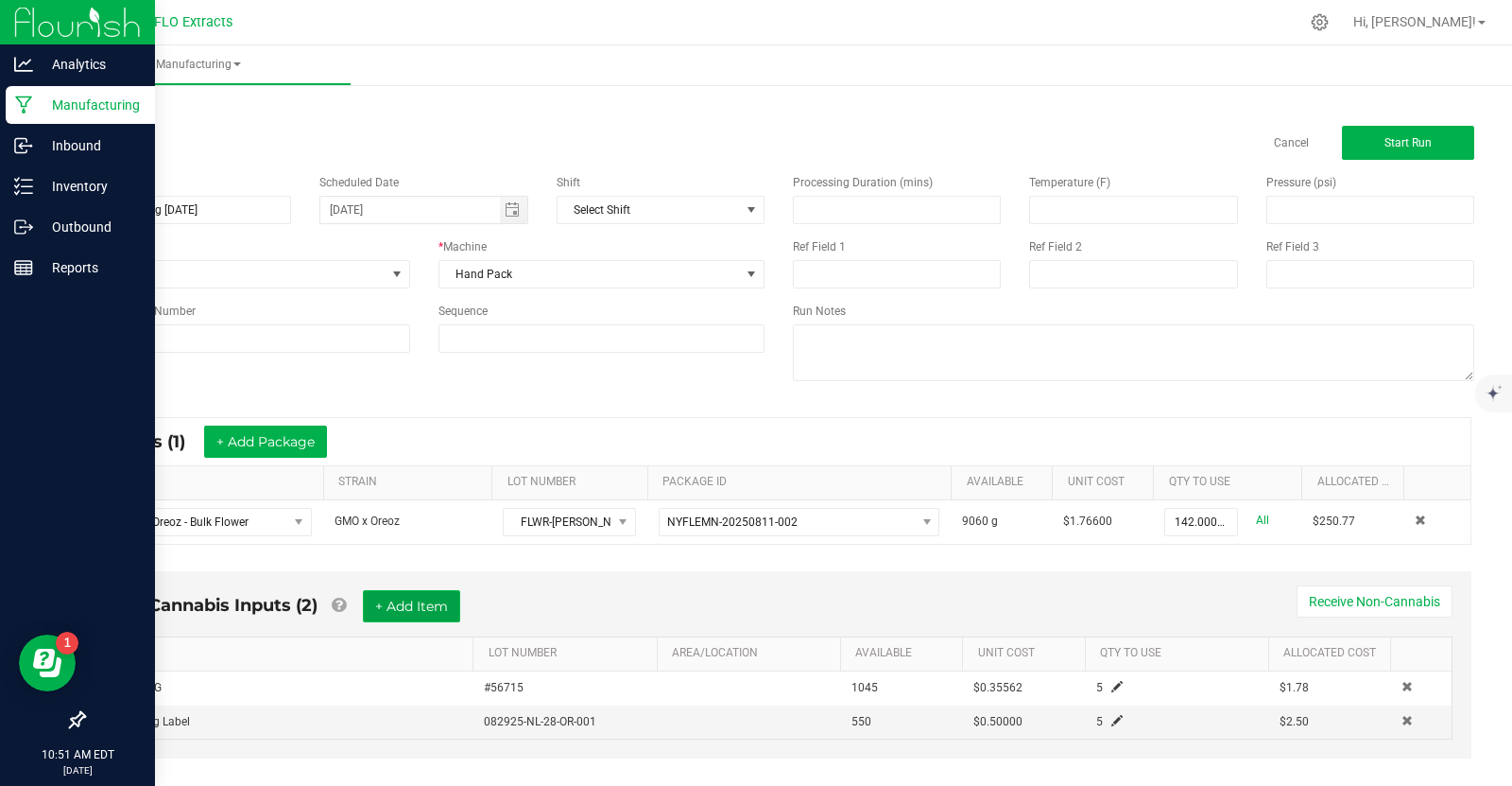
click at [401, 603] on button "+ Add Item" at bounding box center [412, 605] width 98 height 32
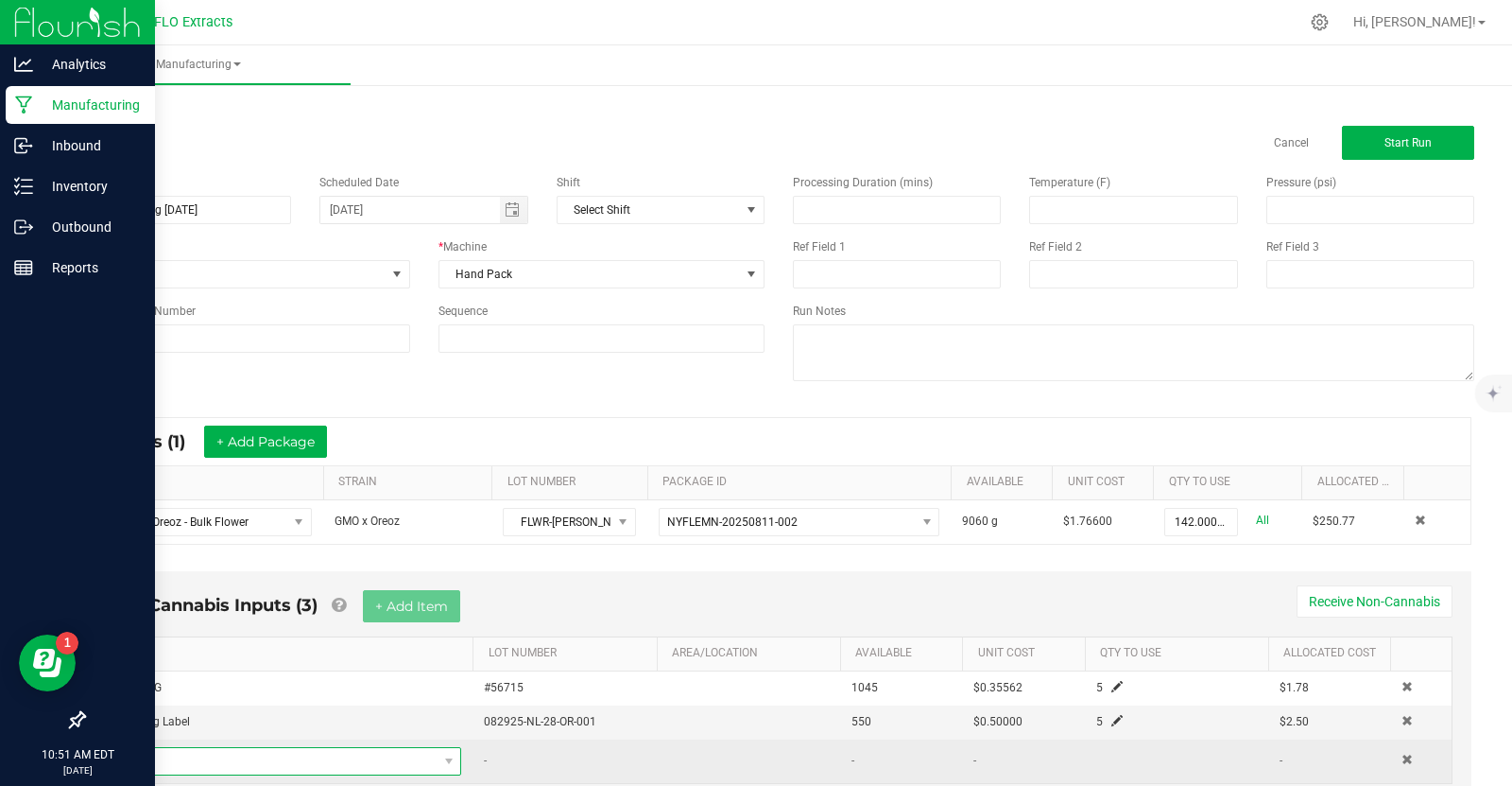
click at [202, 748] on span "NO DATA FOUND" at bounding box center [277, 761] width 318 height 26
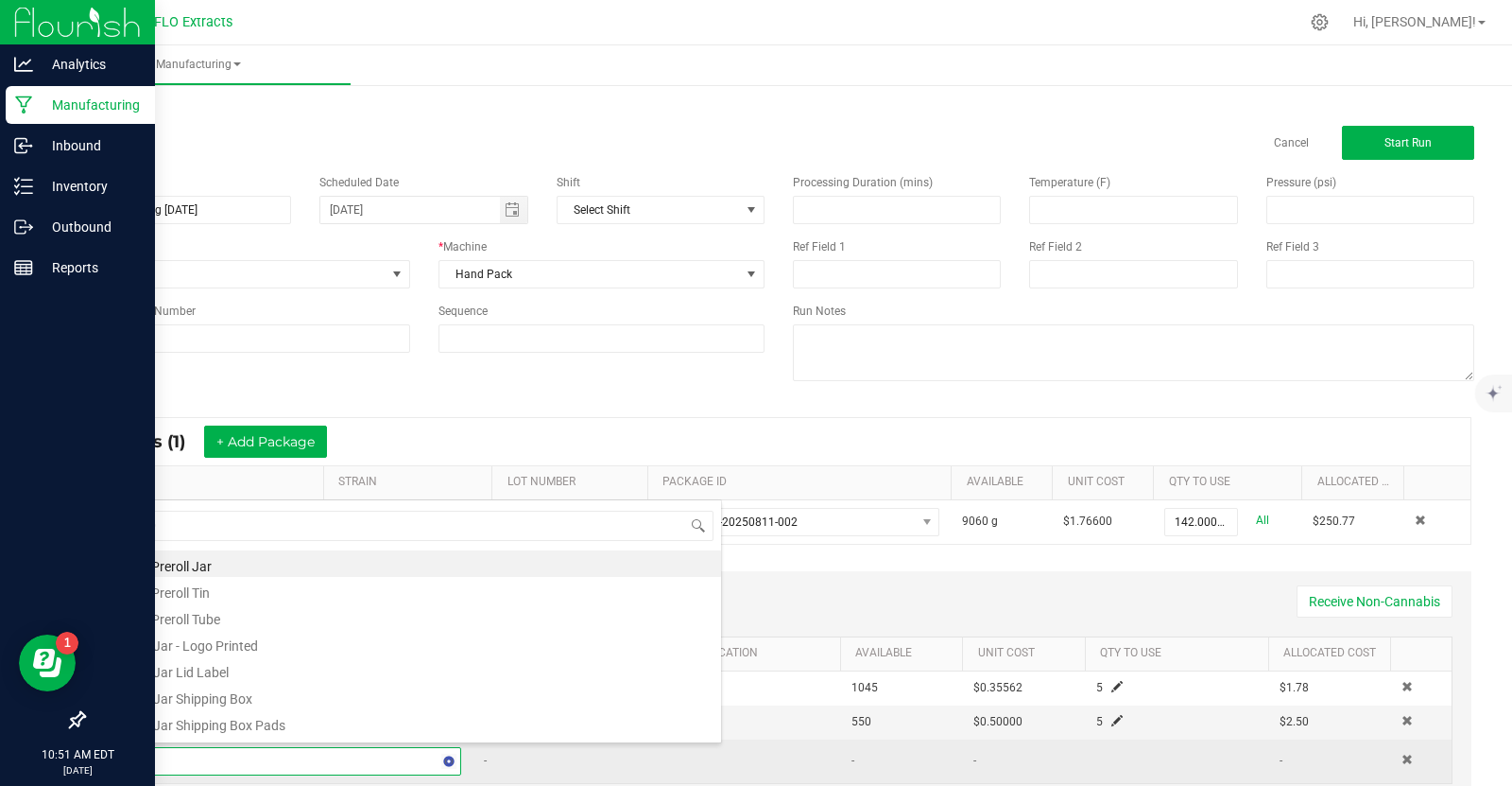
type input "100"
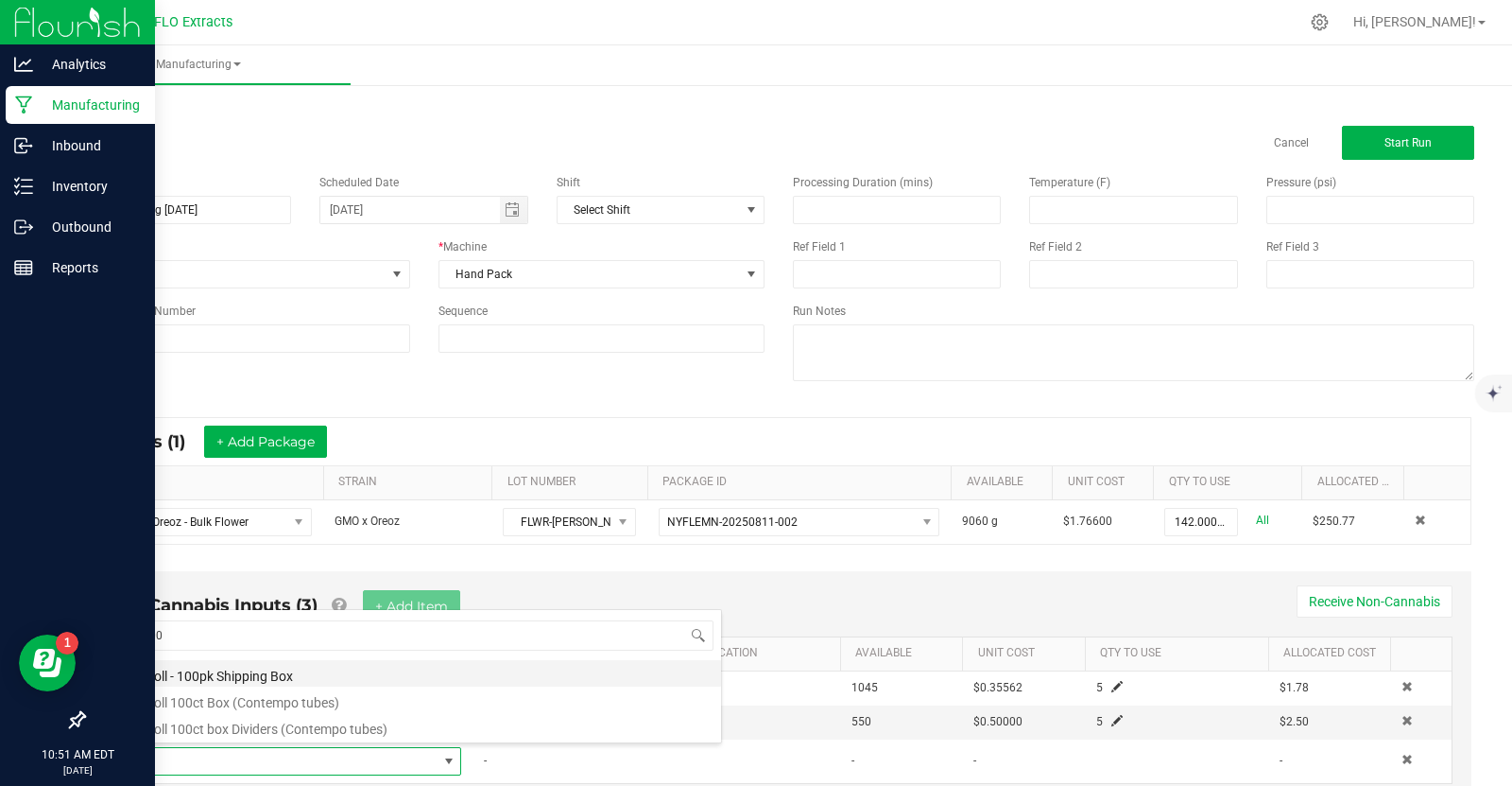
click at [285, 673] on li "Preroll - 100pk Shipping Box" at bounding box center [420, 673] width 603 height 26
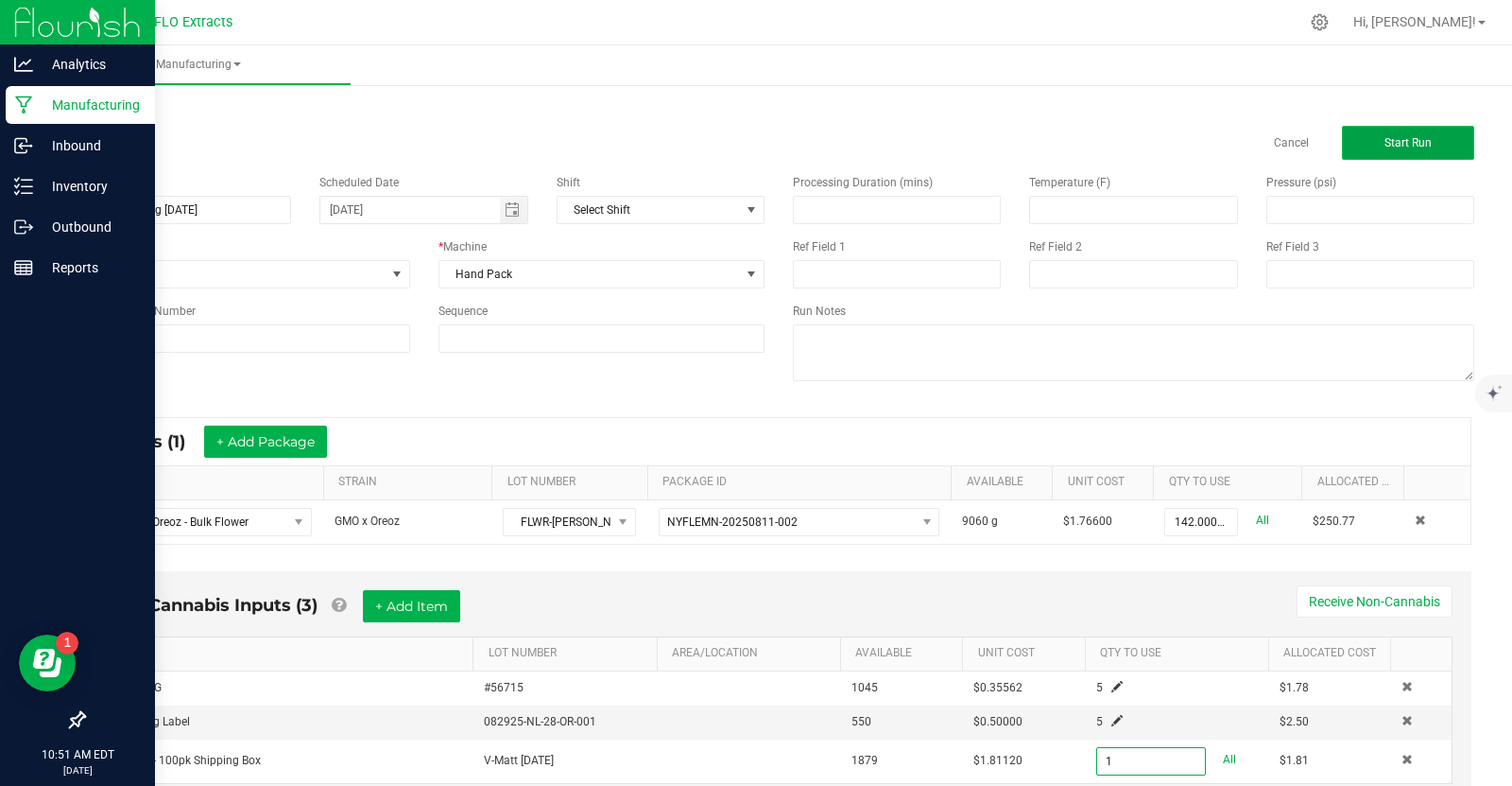
type input "1 ea"
click at [1403, 140] on span "Start Run" at bounding box center [1409, 143] width 47 height 14
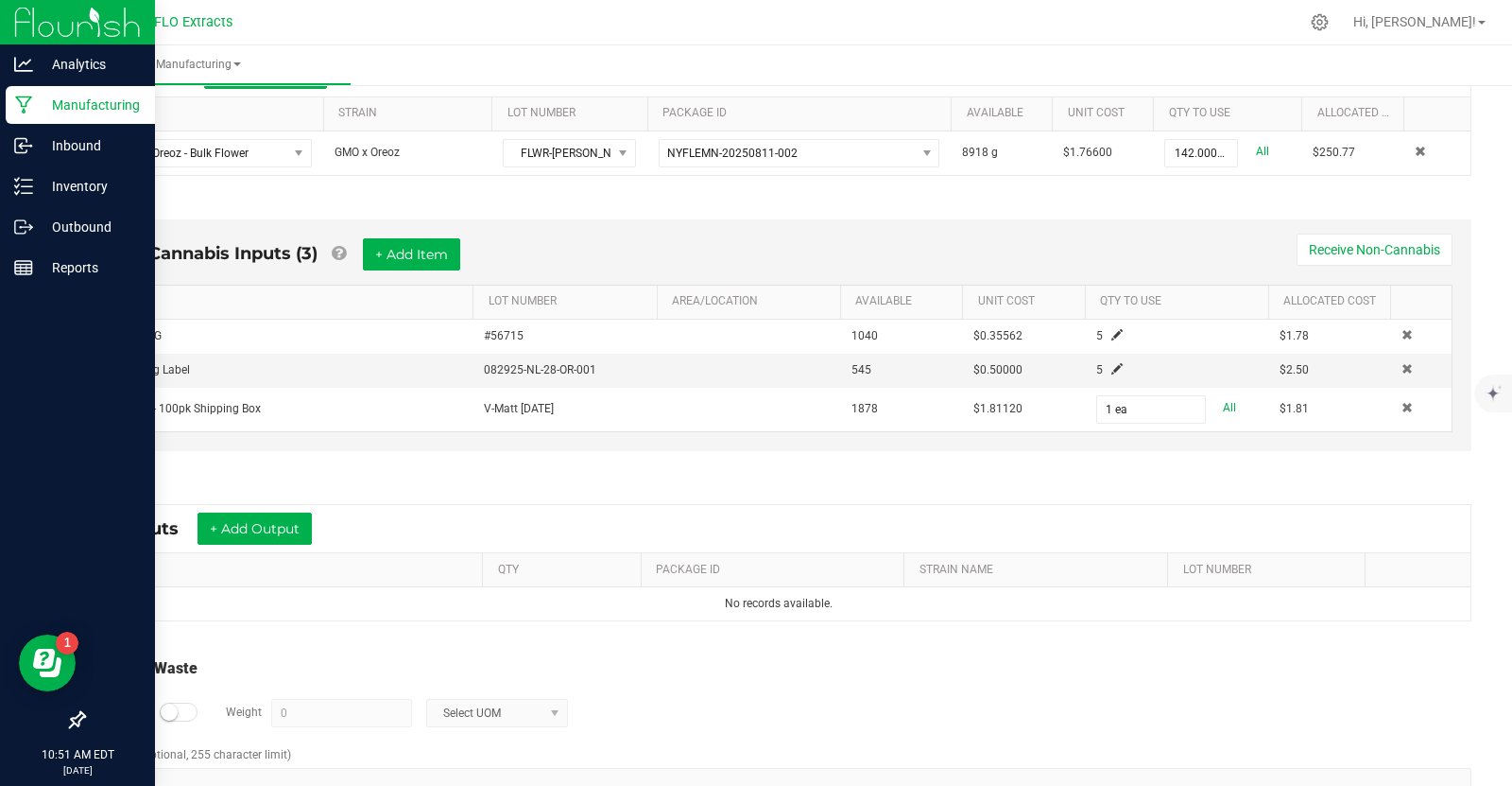
scroll to position [450, 0]
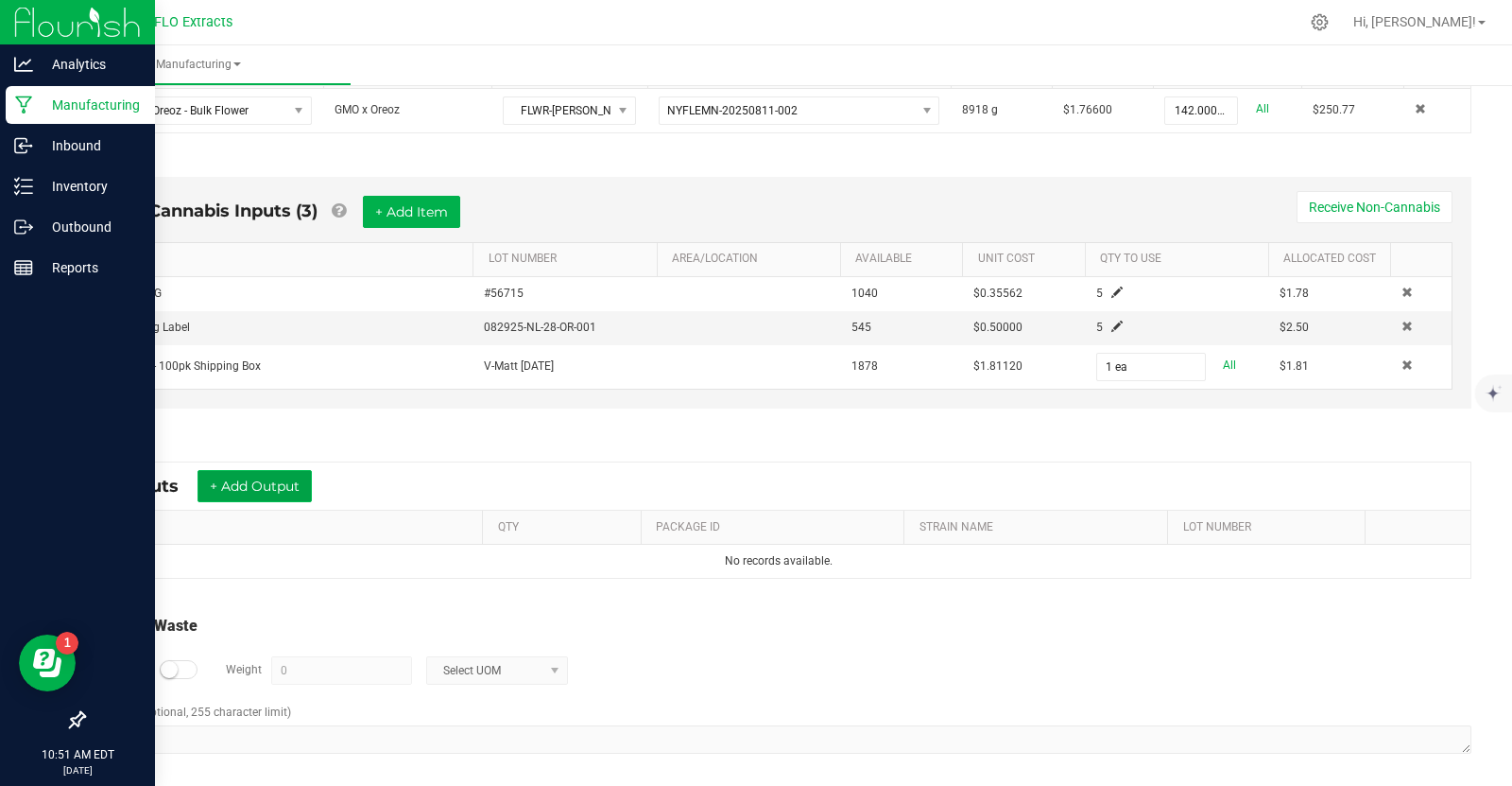
click at [288, 480] on button "+ Add Output" at bounding box center [254, 485] width 114 height 32
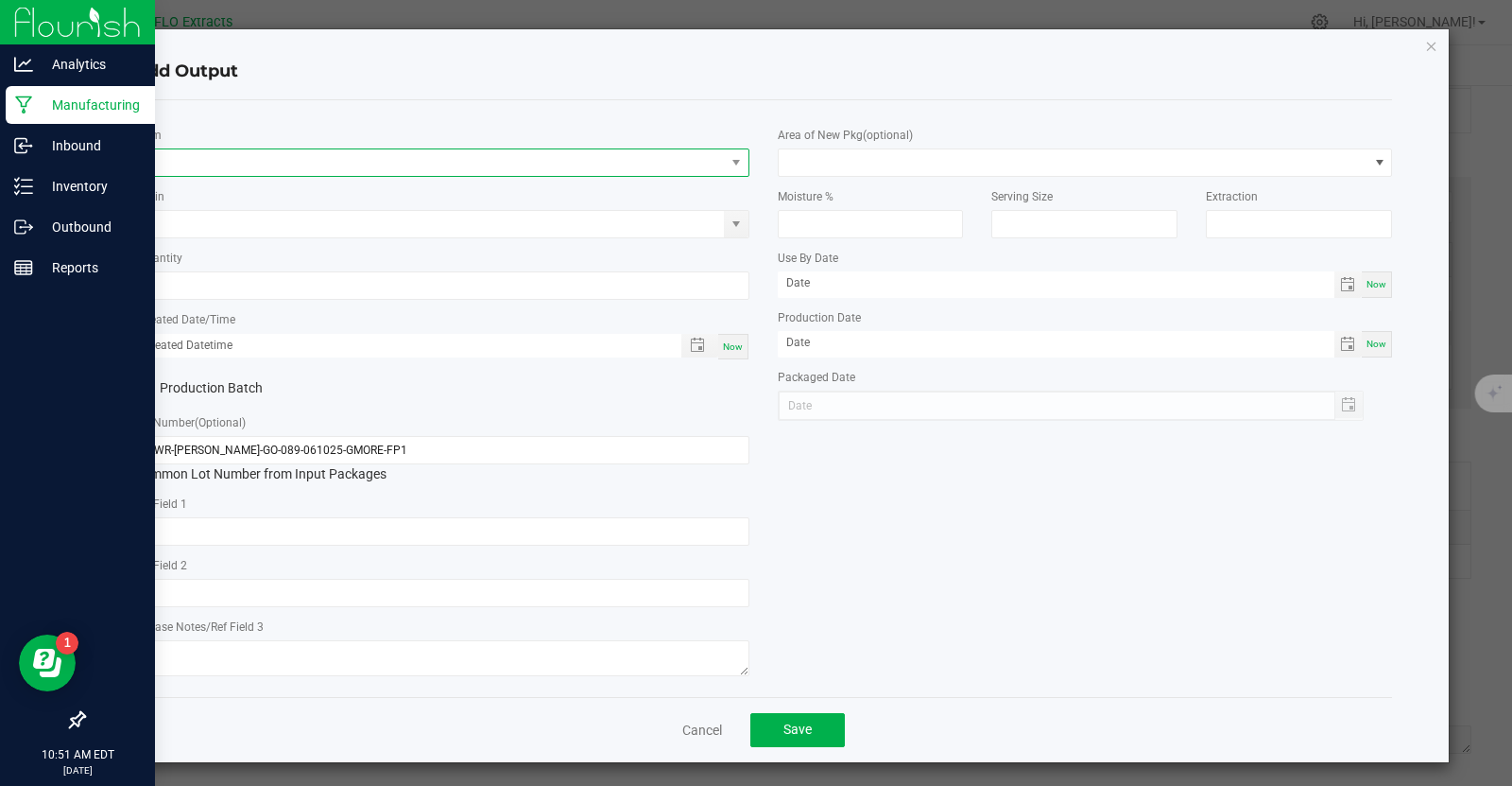
click at [167, 163] on span "NO DATA FOUND" at bounding box center [429, 162] width 590 height 26
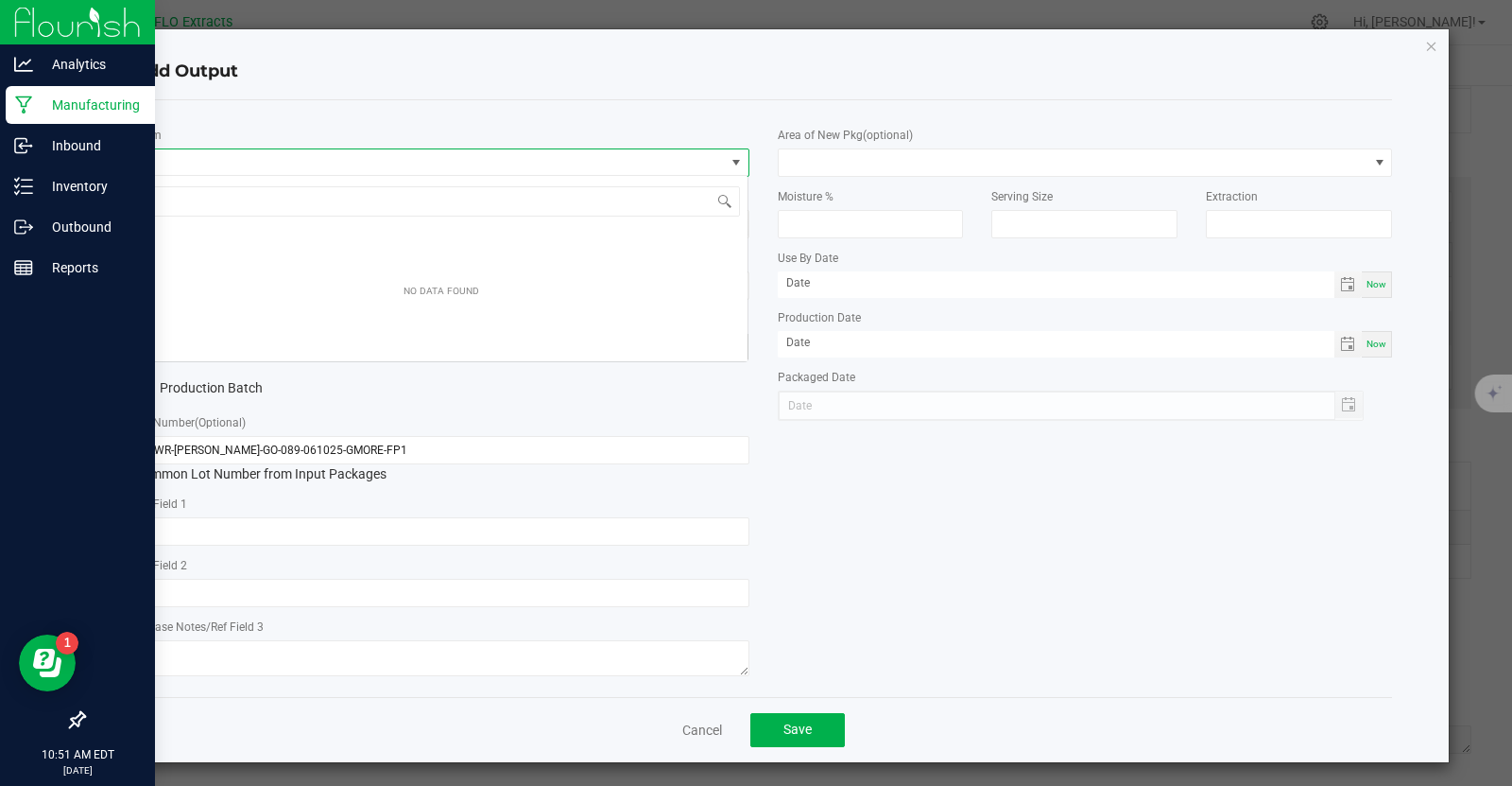
scroll to position [27, 615]
type input "ore"
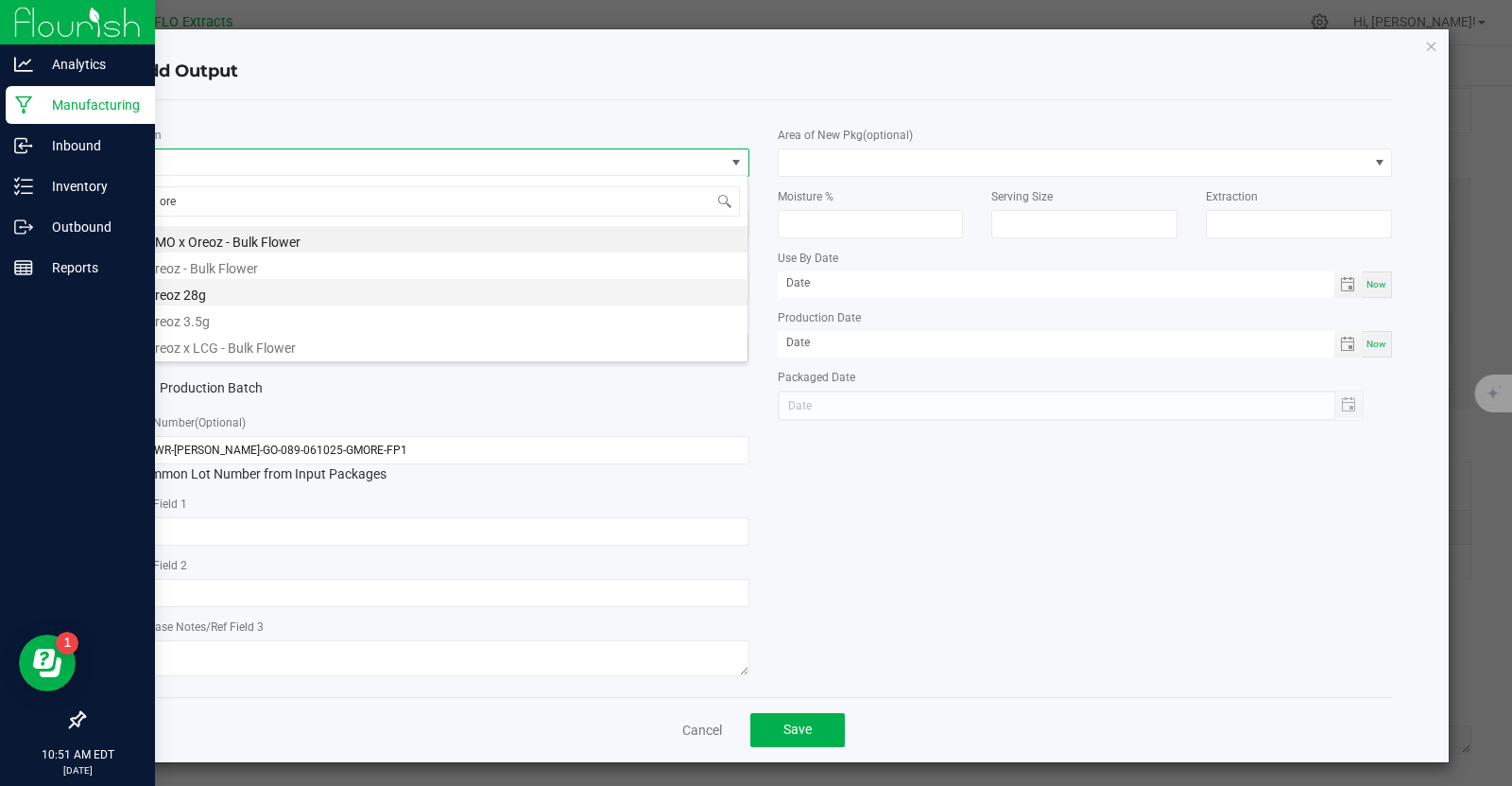
click at [201, 296] on li "Oreoz 28g" at bounding box center [441, 292] width 613 height 26
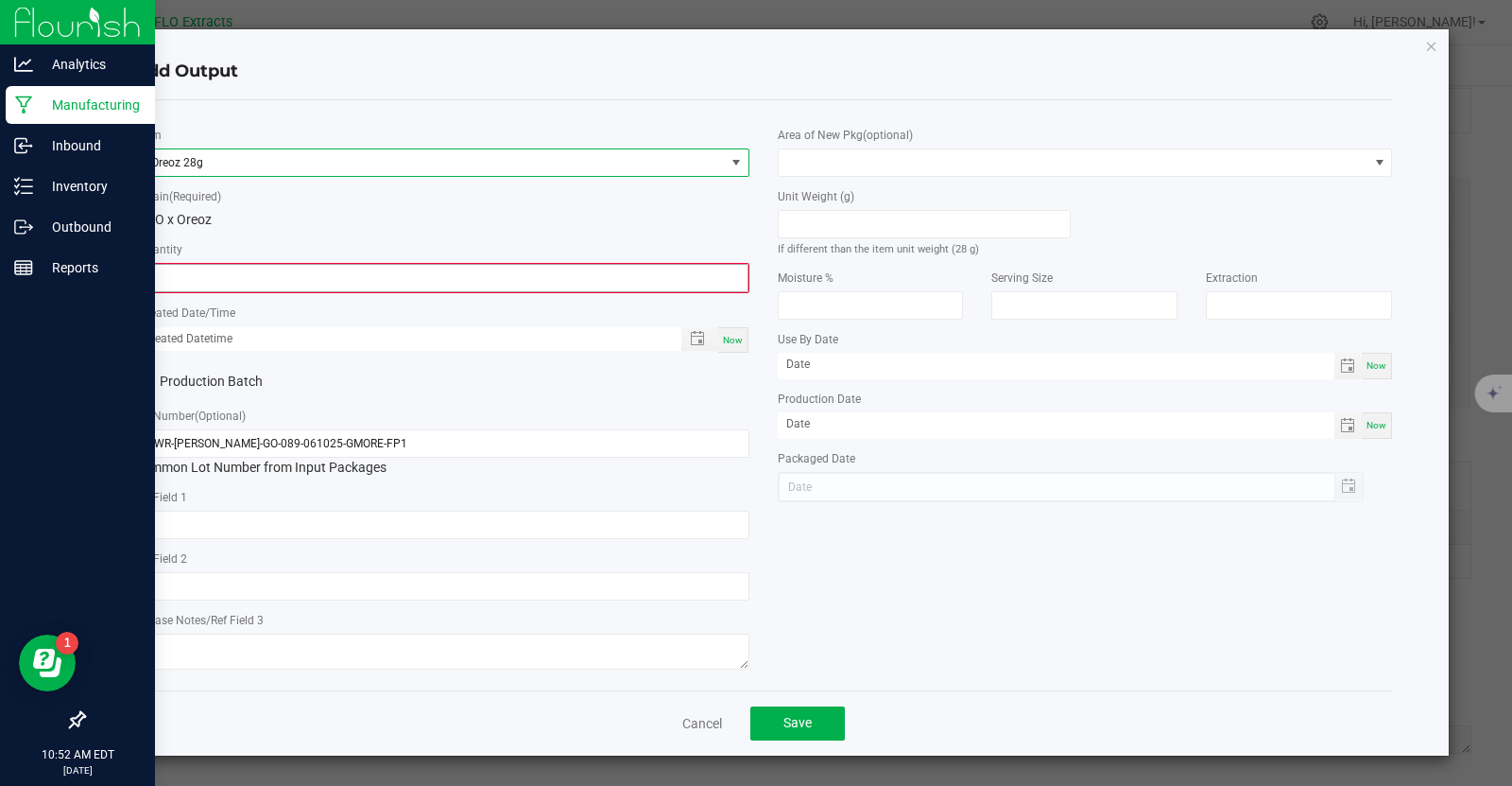
click at [201, 276] on input "0" at bounding box center [441, 277] width 612 height 26
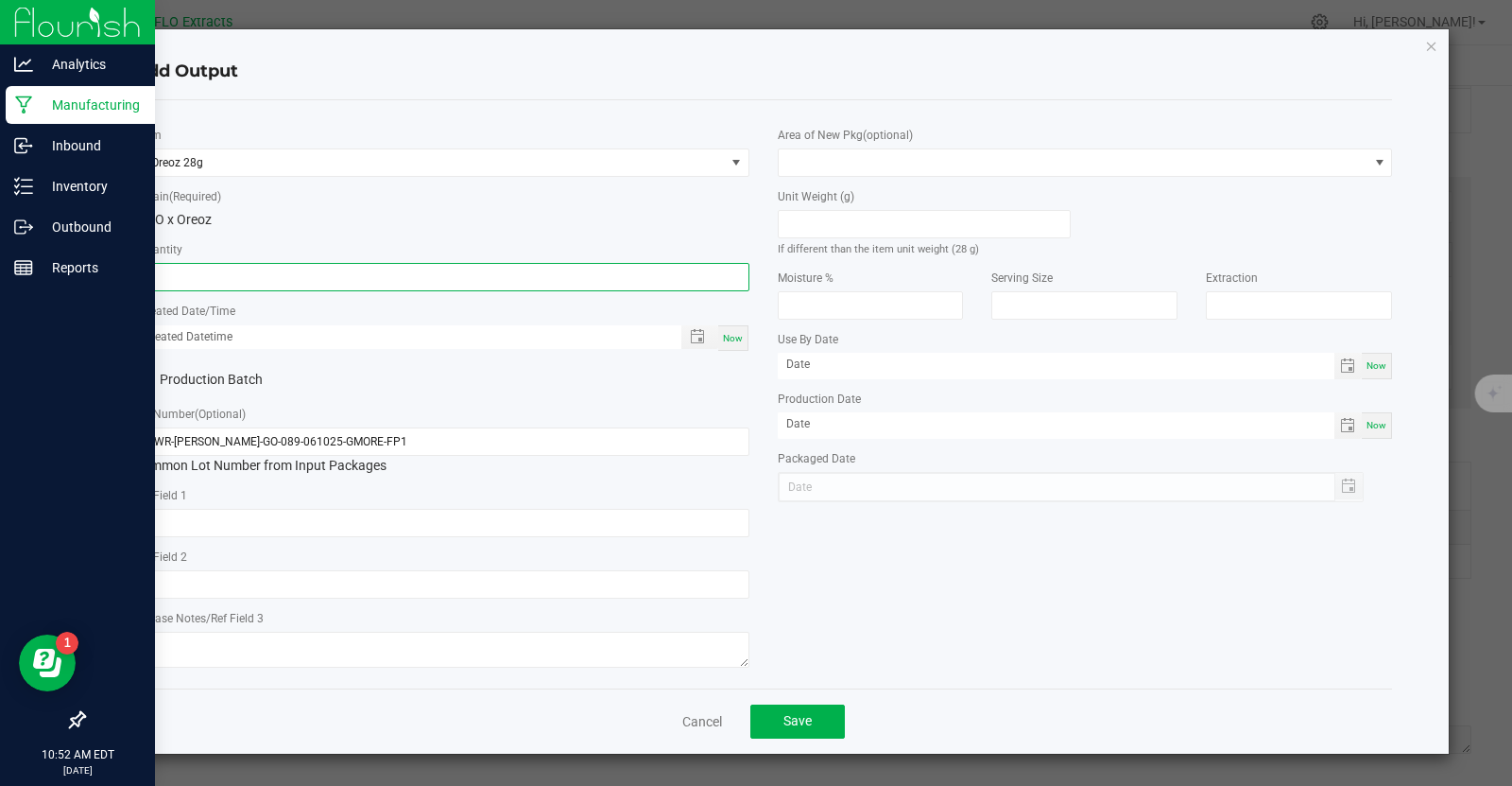
click at [728, 338] on span "Now" at bounding box center [733, 338] width 20 height 11
type input "5 ea"
type input "[DATE] 10:52 AM"
type input "[DATE]"
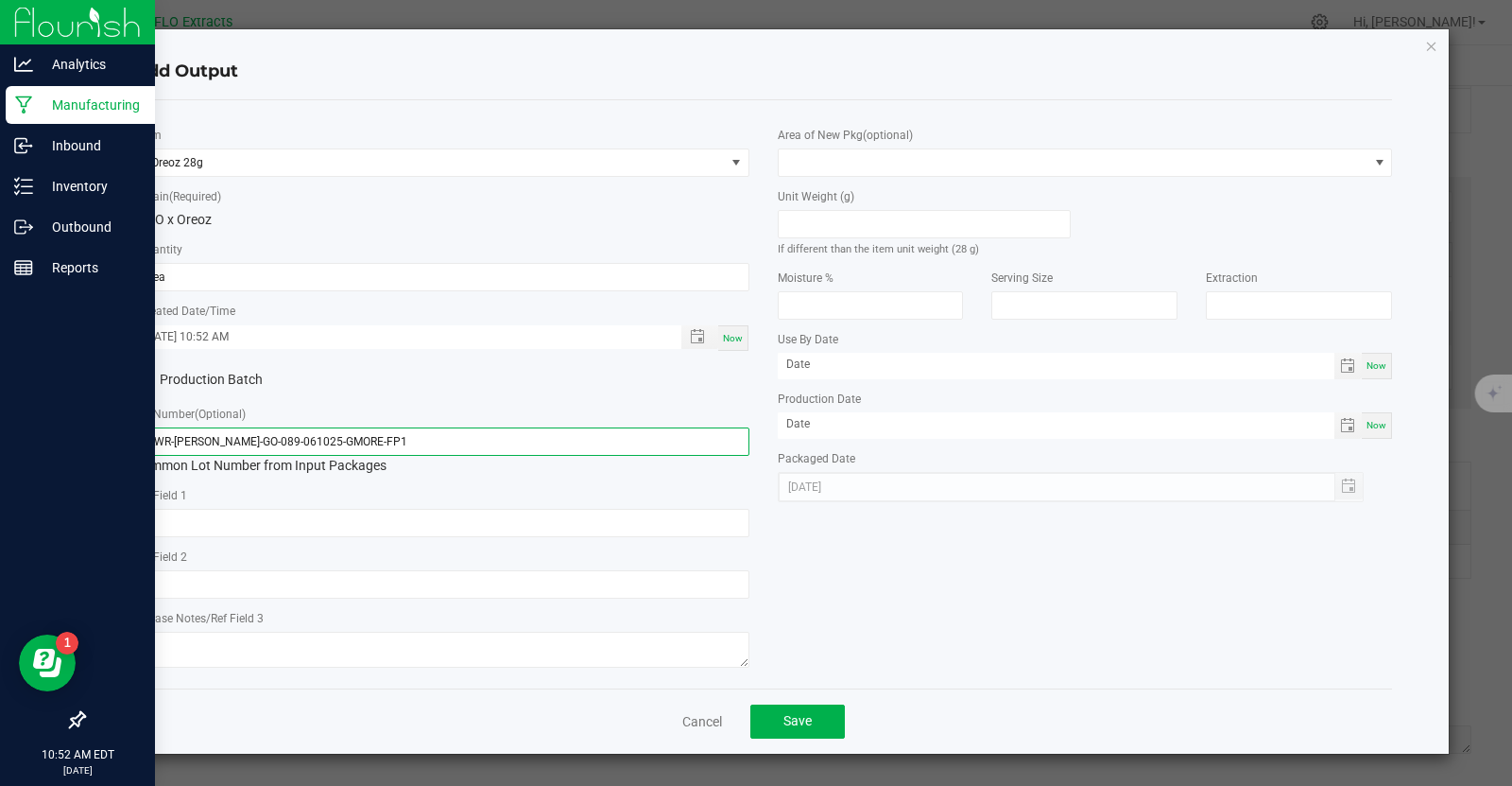
click at [374, 435] on input "FLWR-[PERSON_NAME]-GO-089-061025-GMORE-FP1" at bounding box center [442, 441] width 615 height 28
type input "F"
type input "28-OR-001"
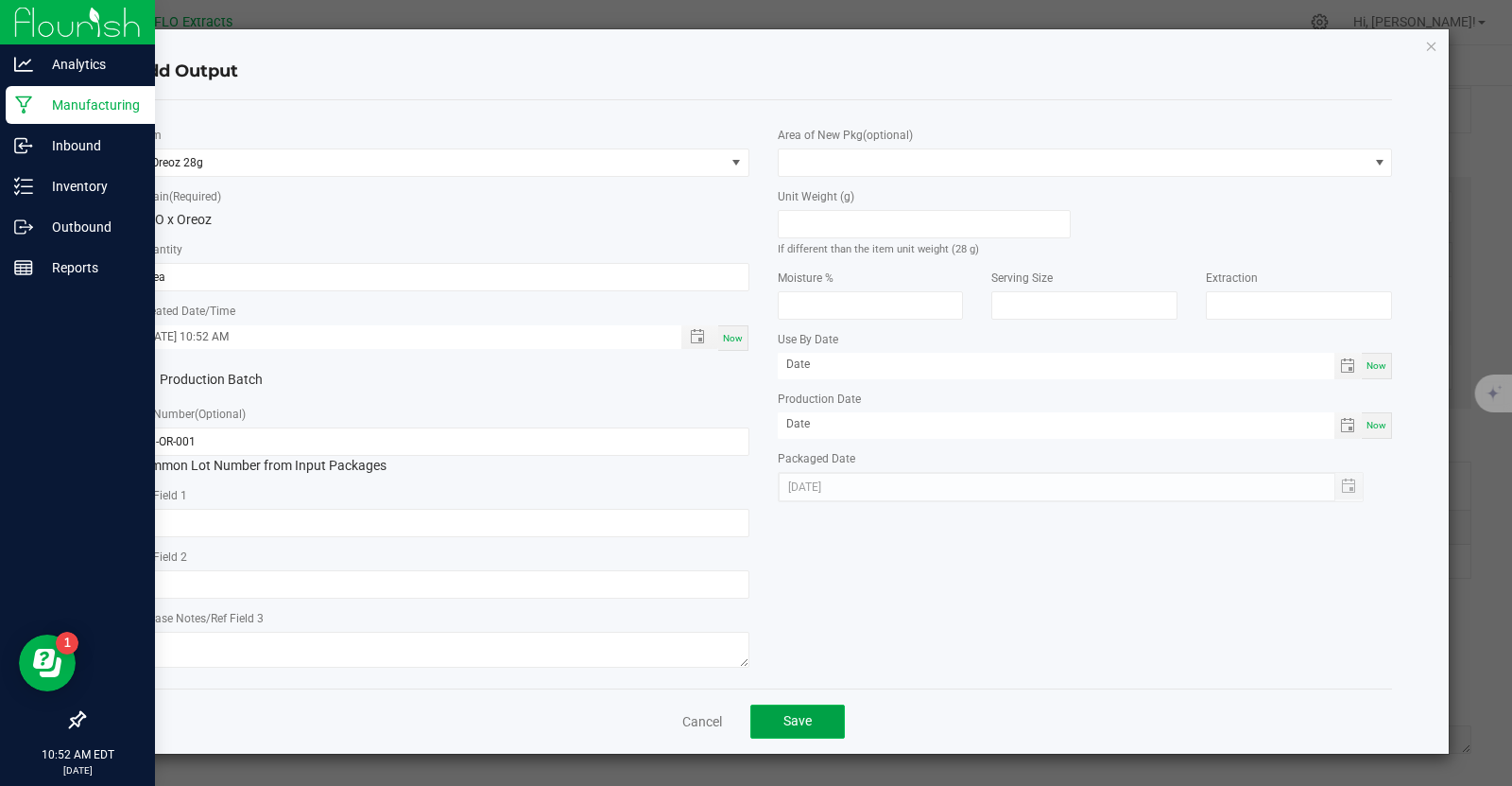
click at [817, 717] on button "Save" at bounding box center [797, 721] width 95 height 34
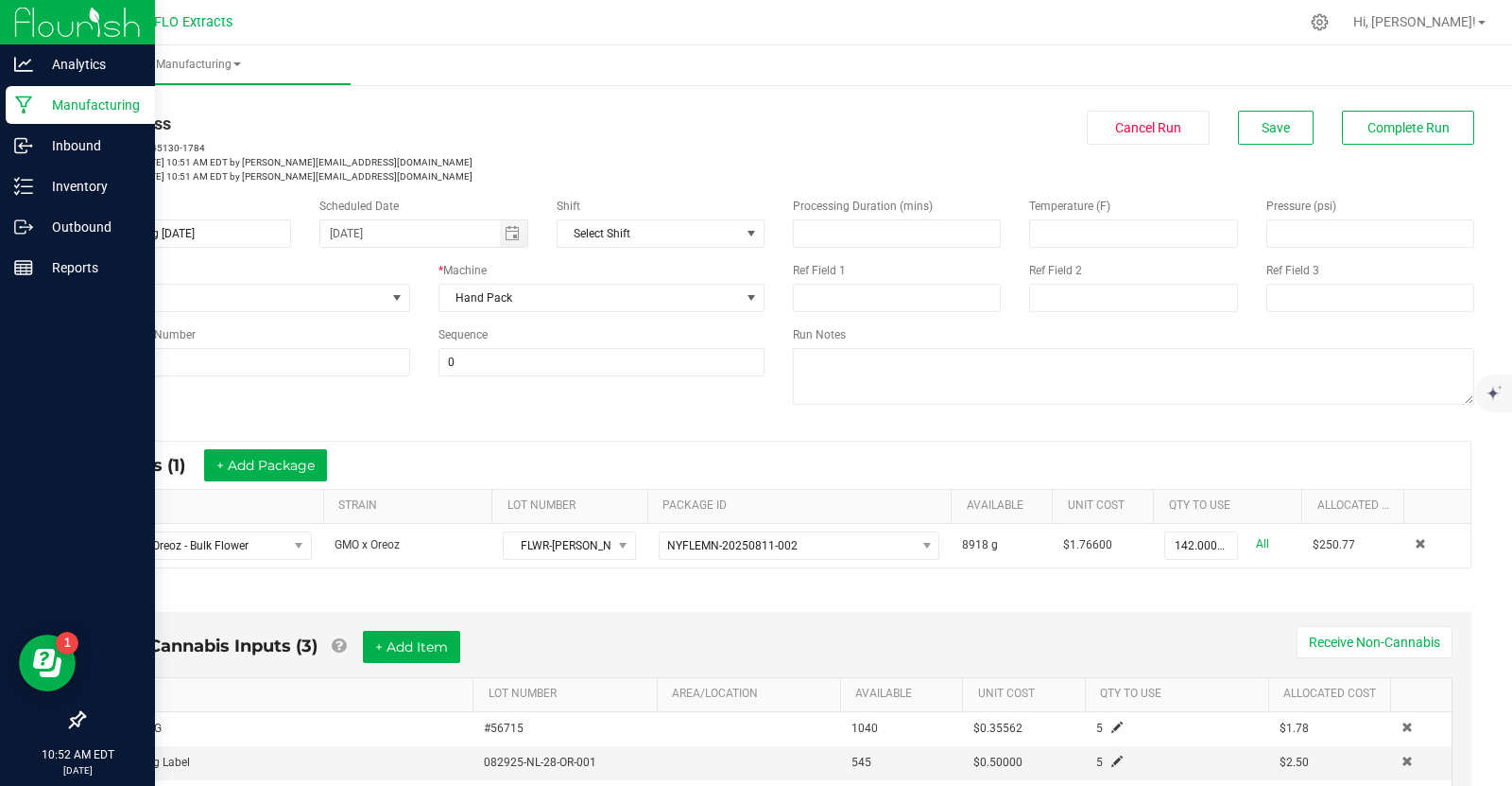
scroll to position [0, 0]
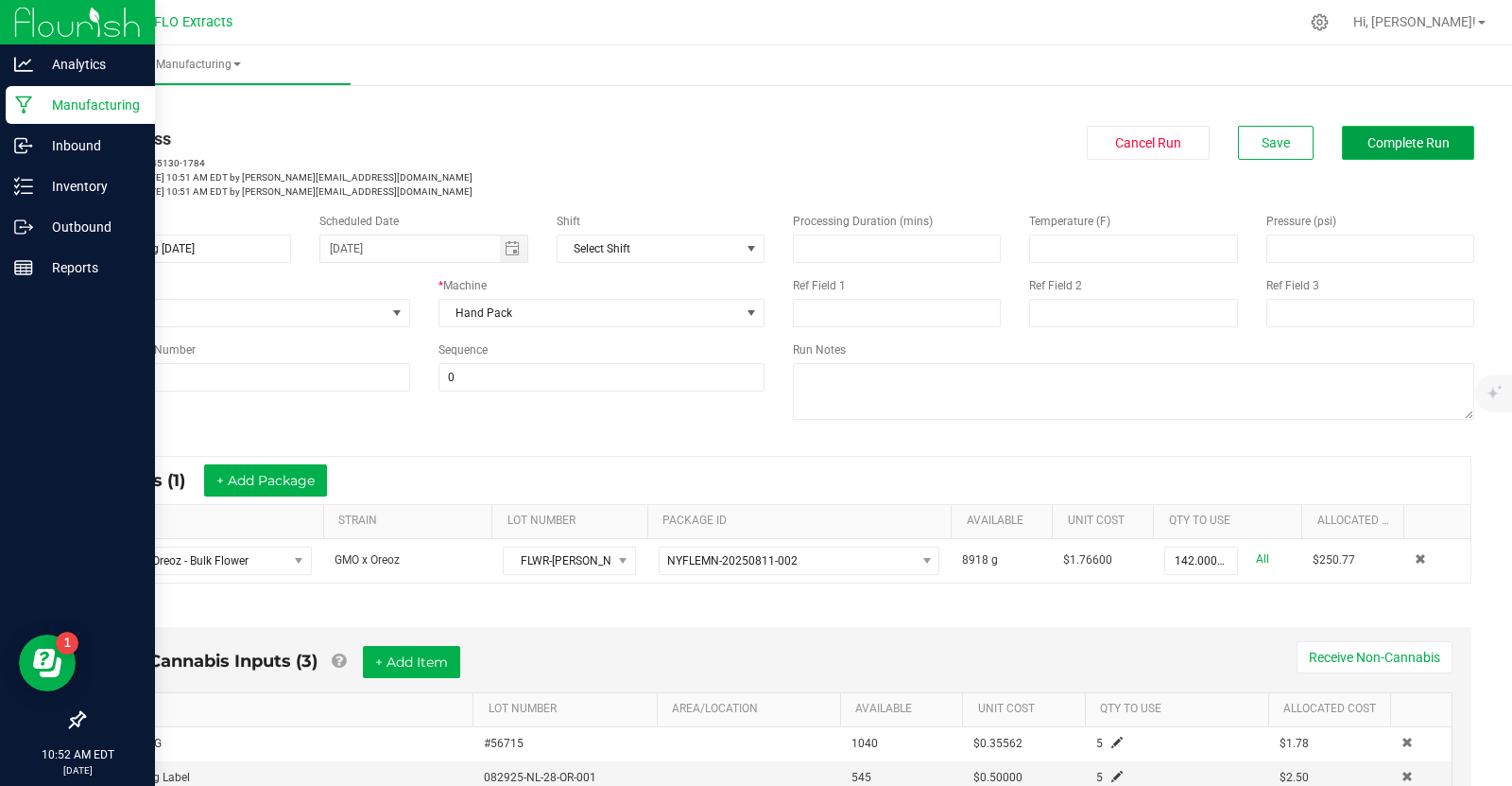
click at [1423, 147] on span "Complete Run" at bounding box center [1409, 142] width 82 height 15
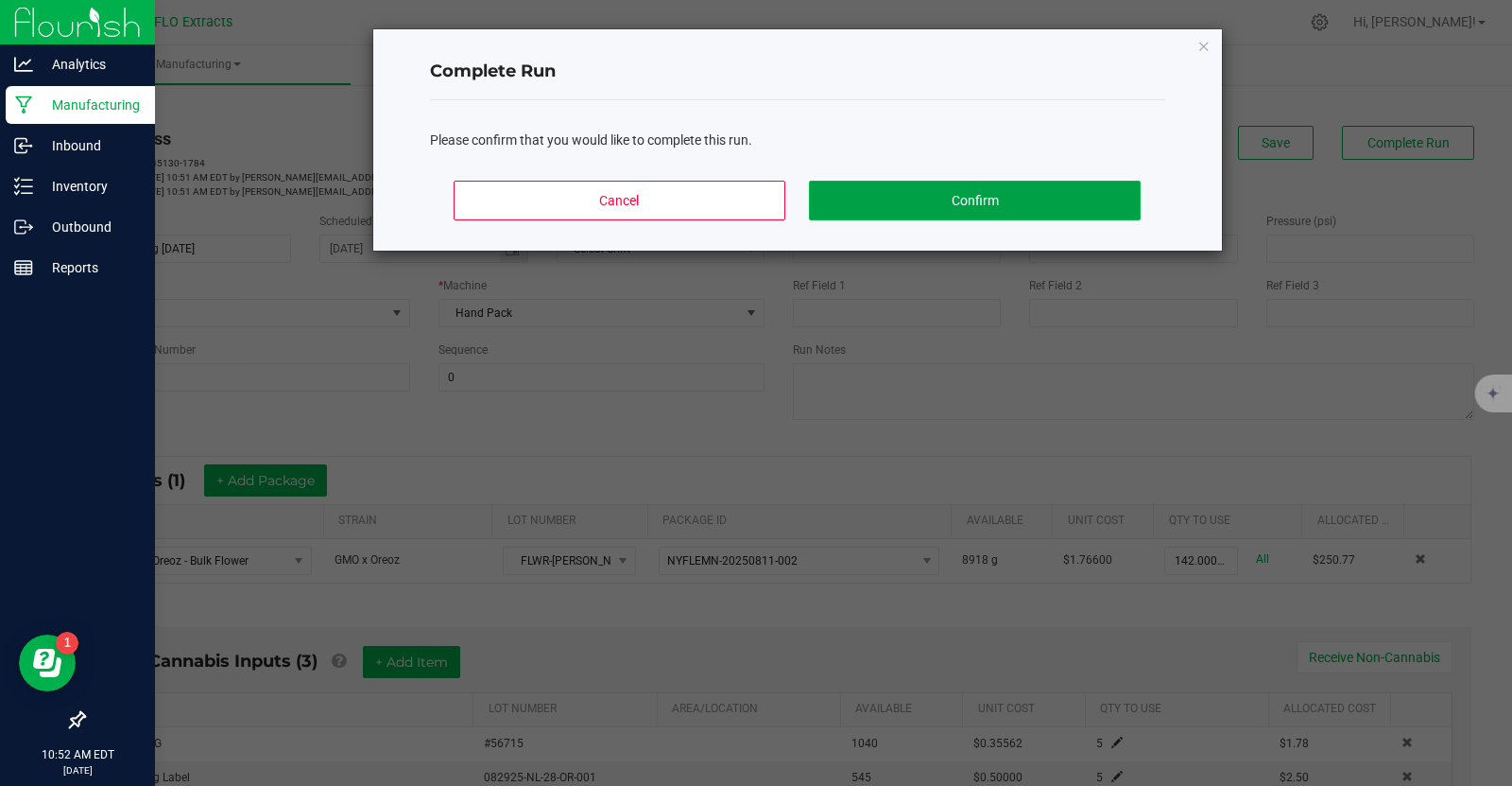
click at [978, 196] on button "Confirm" at bounding box center [974, 200] width 331 height 40
